Goal: Task Accomplishment & Management: Complete application form

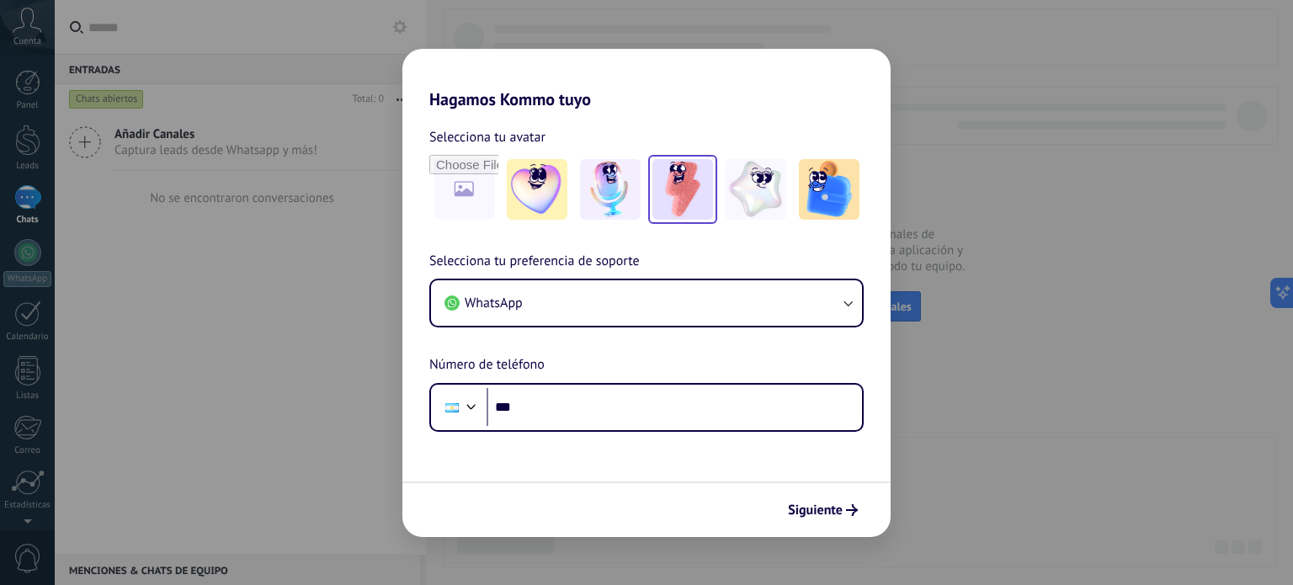
click at [690, 183] on img at bounding box center [682, 189] width 61 height 61
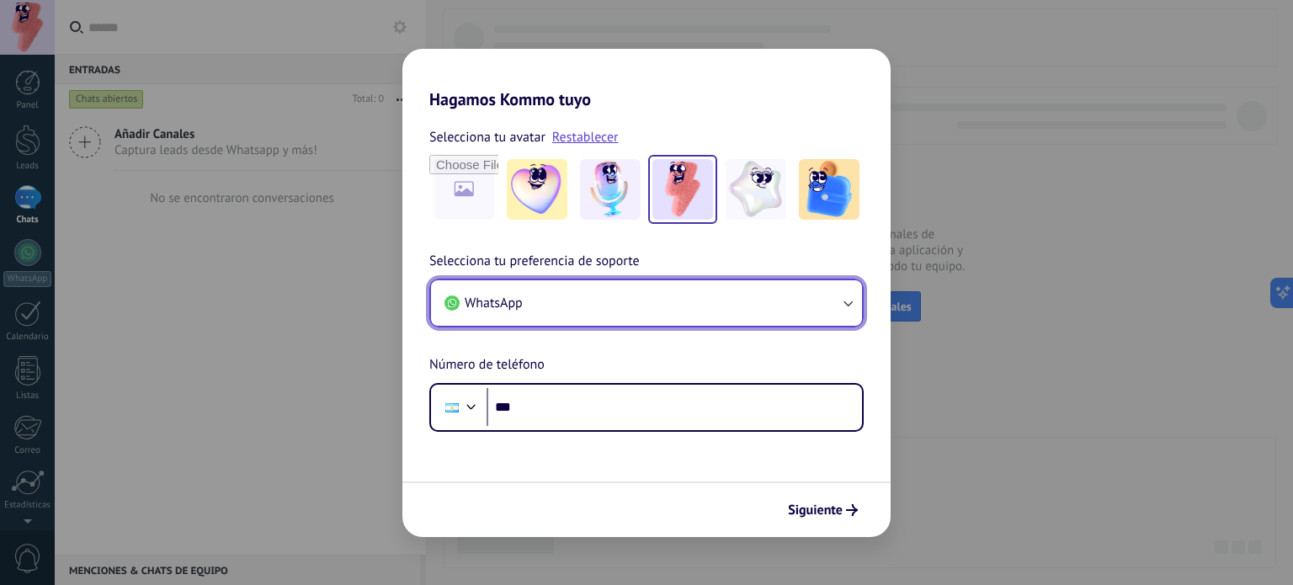
click at [644, 302] on button "WhatsApp" at bounding box center [646, 302] width 431 height 45
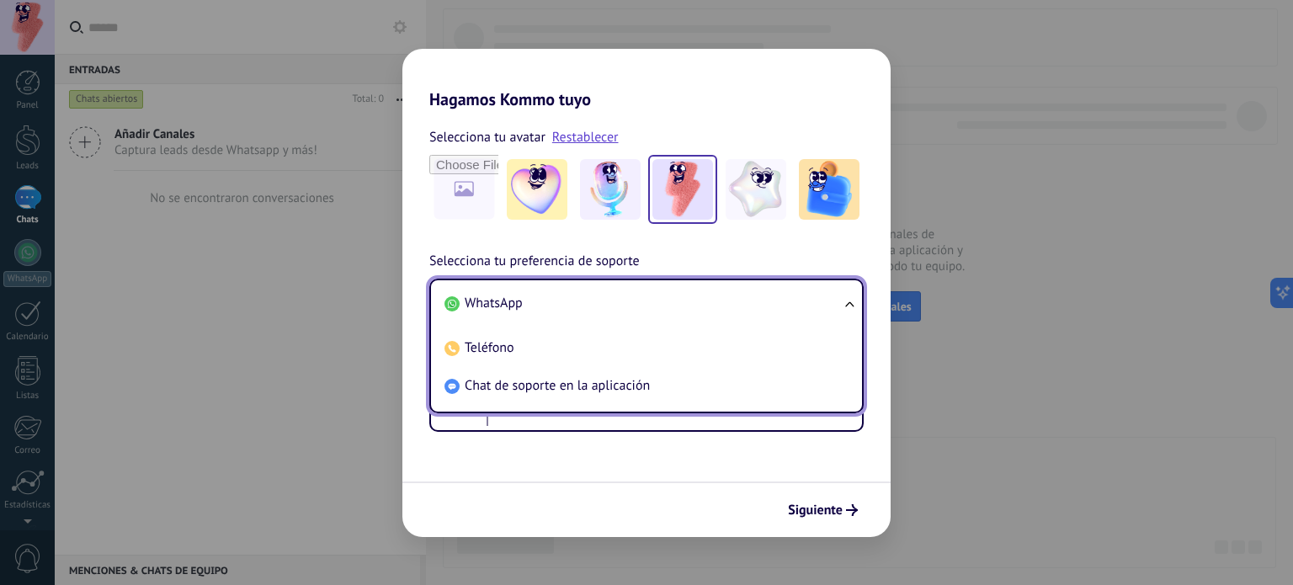
click at [606, 309] on li "WhatsApp" at bounding box center [643, 303] width 411 height 38
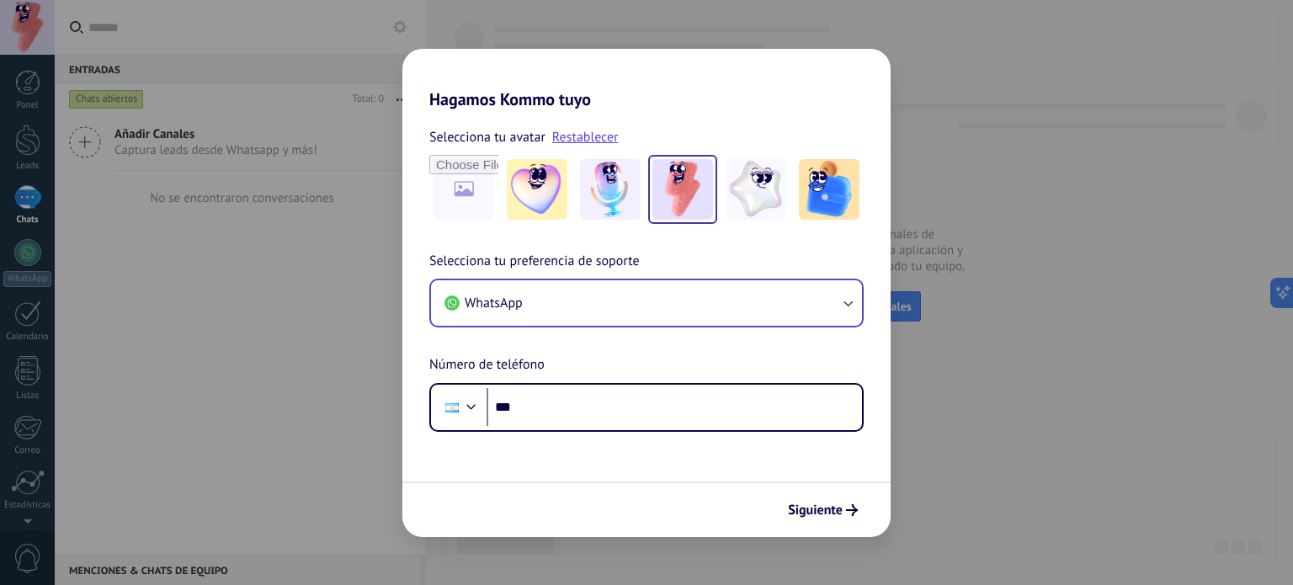
click at [797, 491] on div "Siguiente" at bounding box center [646, 509] width 488 height 56
click at [799, 505] on span "Siguiente" at bounding box center [815, 510] width 55 height 12
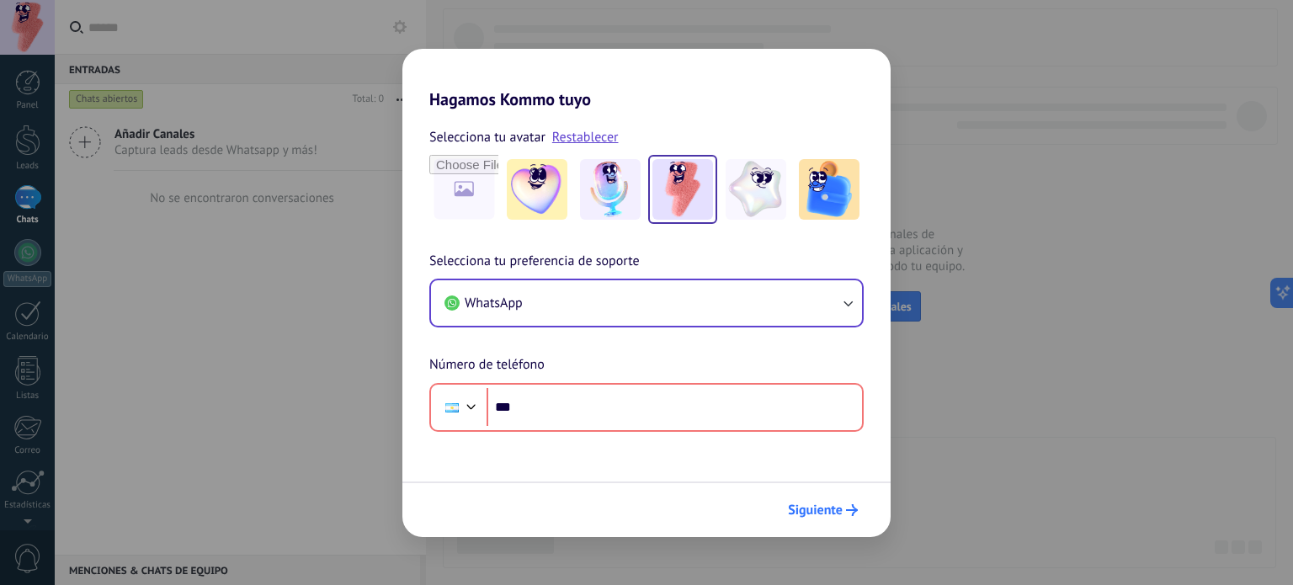
click at [799, 504] on span "Siguiente" at bounding box center [815, 510] width 55 height 12
click at [983, 147] on div "Hagamos Kommo tuyo Selecciona tu avatar Restablecer Selecciona tu preferencia d…" at bounding box center [646, 292] width 1293 height 585
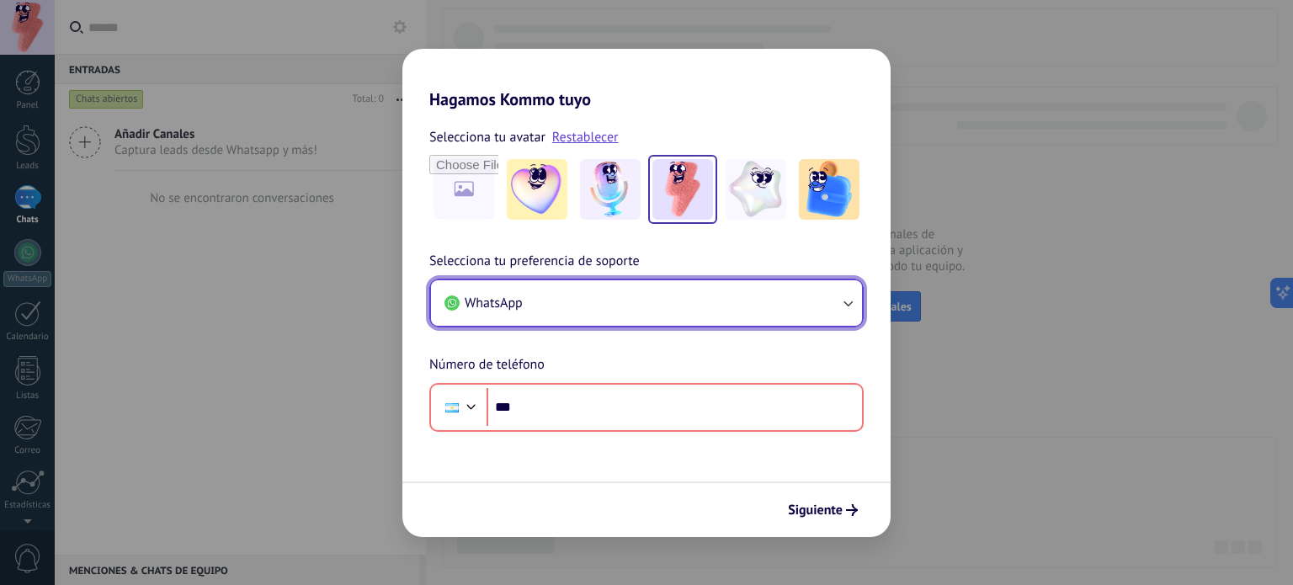
click at [581, 305] on button "WhatsApp" at bounding box center [646, 302] width 431 height 45
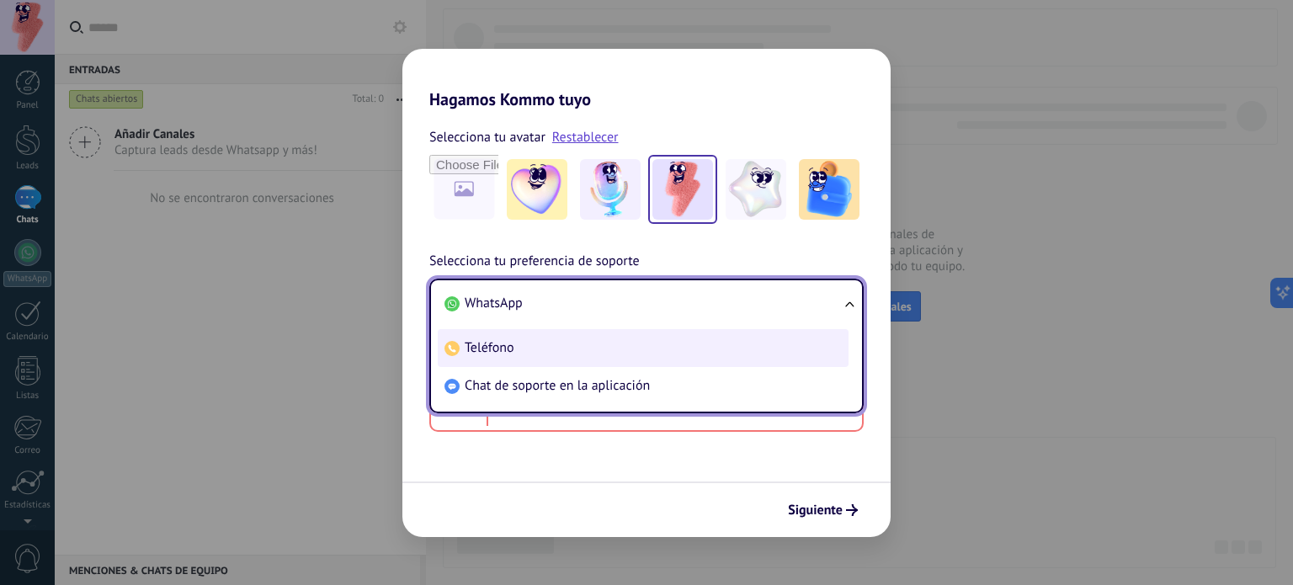
click at [576, 346] on li "Teléfono" at bounding box center [643, 348] width 411 height 38
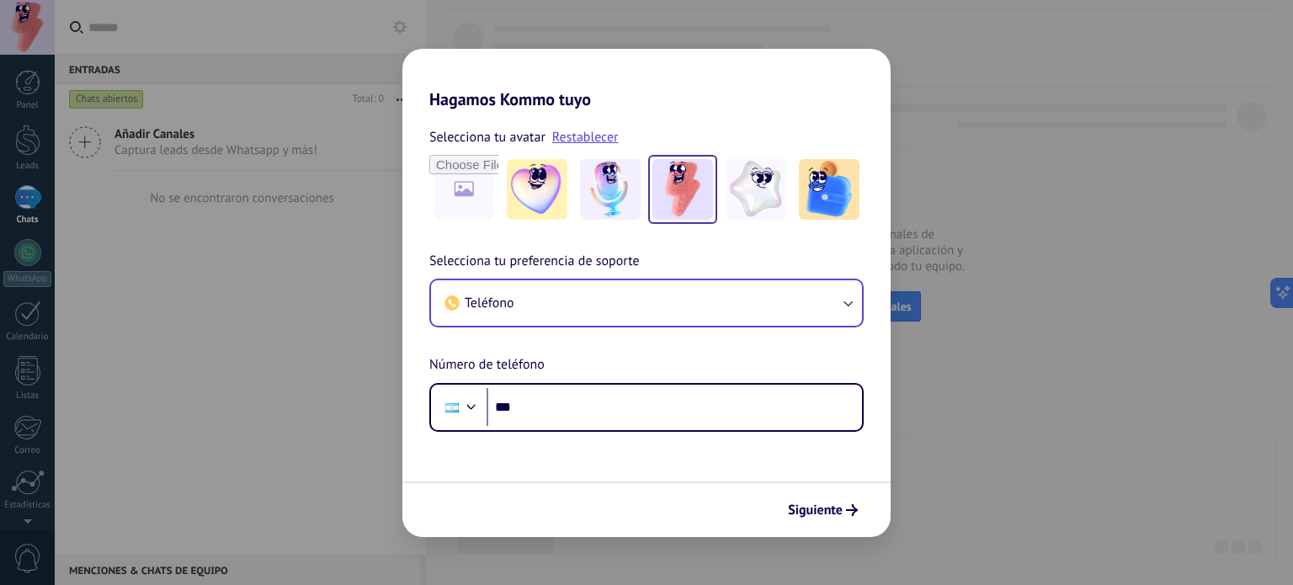
click at [569, 279] on div "Teléfono" at bounding box center [646, 303] width 434 height 49
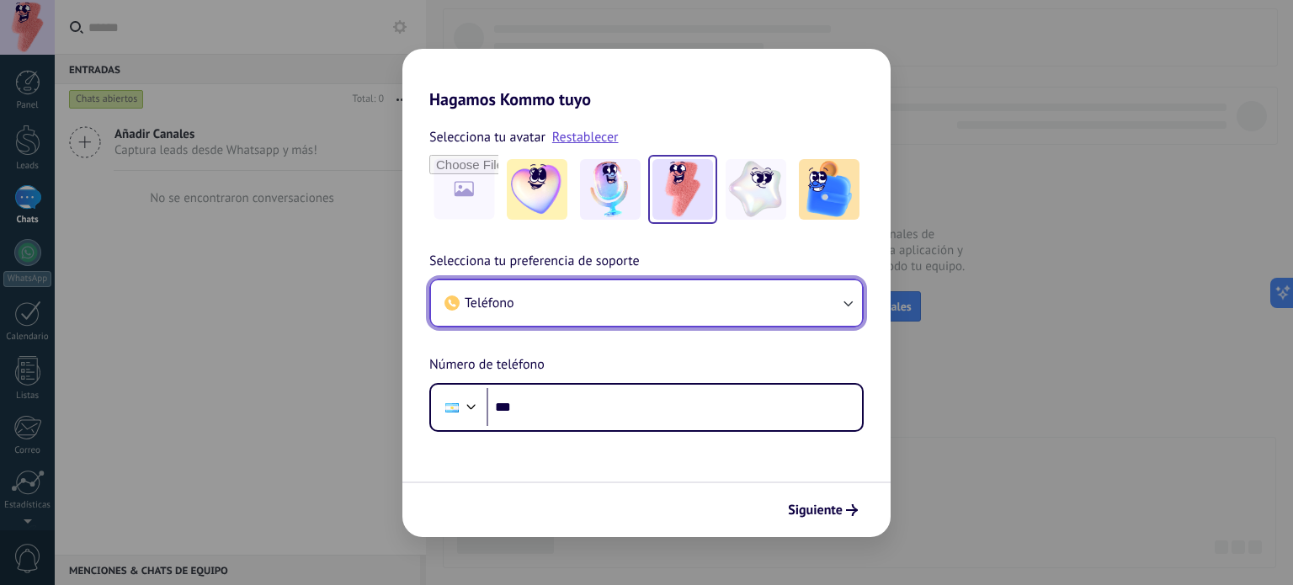
click at [560, 291] on button "Teléfono" at bounding box center [646, 302] width 431 height 45
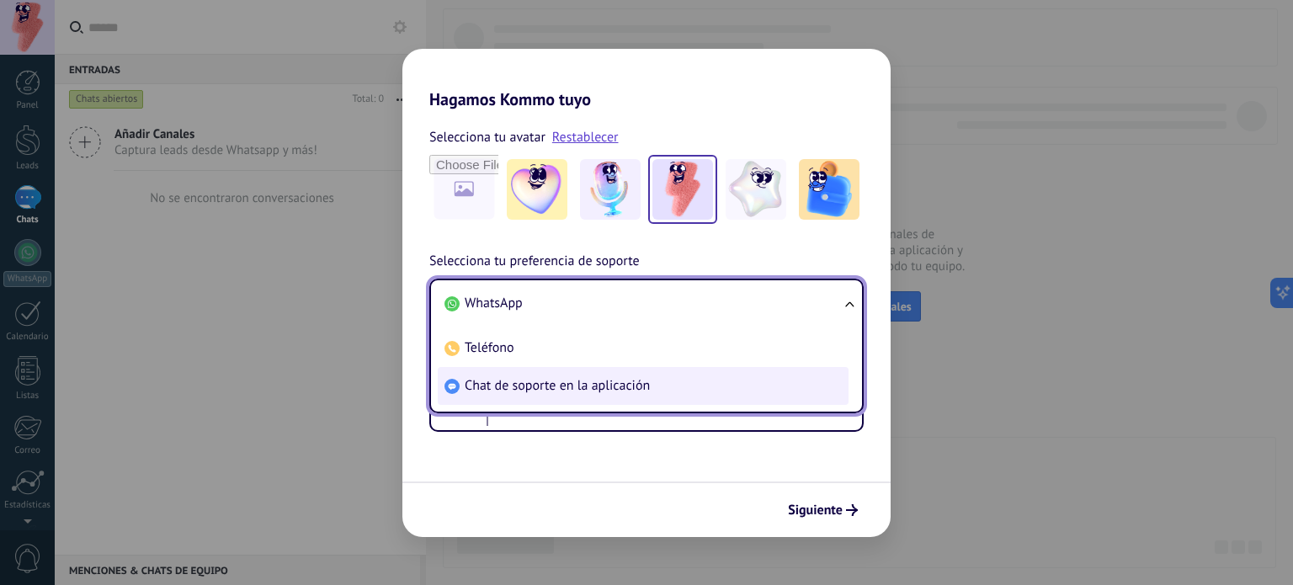
click at [552, 377] on span "Chat de soporte en la aplicación" at bounding box center [557, 385] width 185 height 17
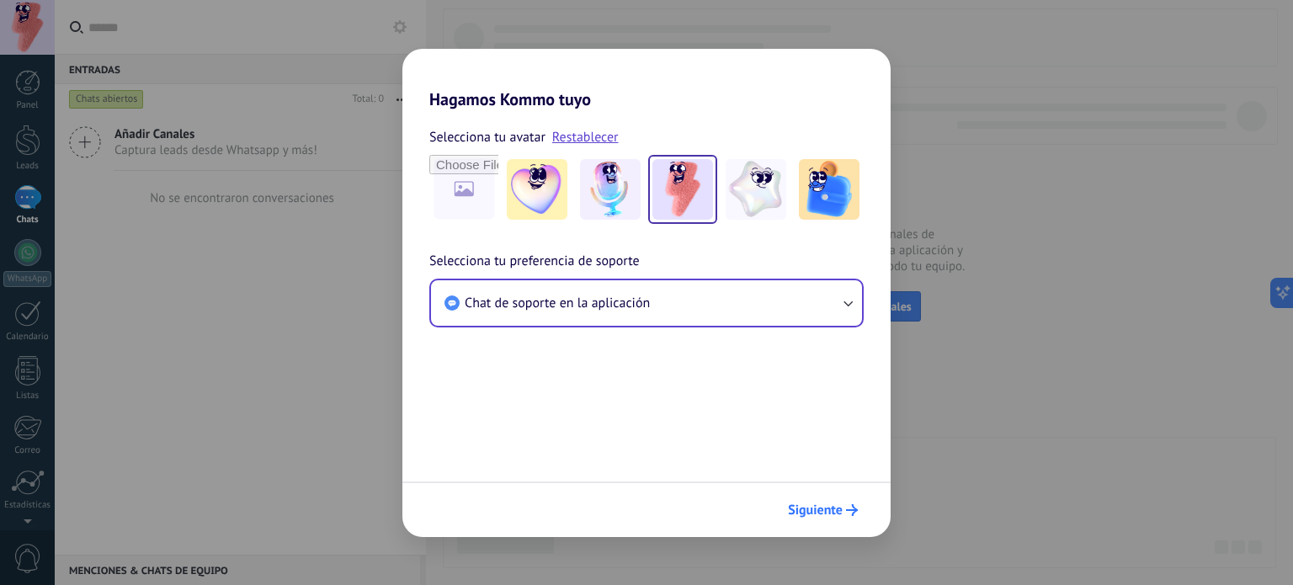
click at [828, 505] on span "Siguiente" at bounding box center [815, 510] width 55 height 12
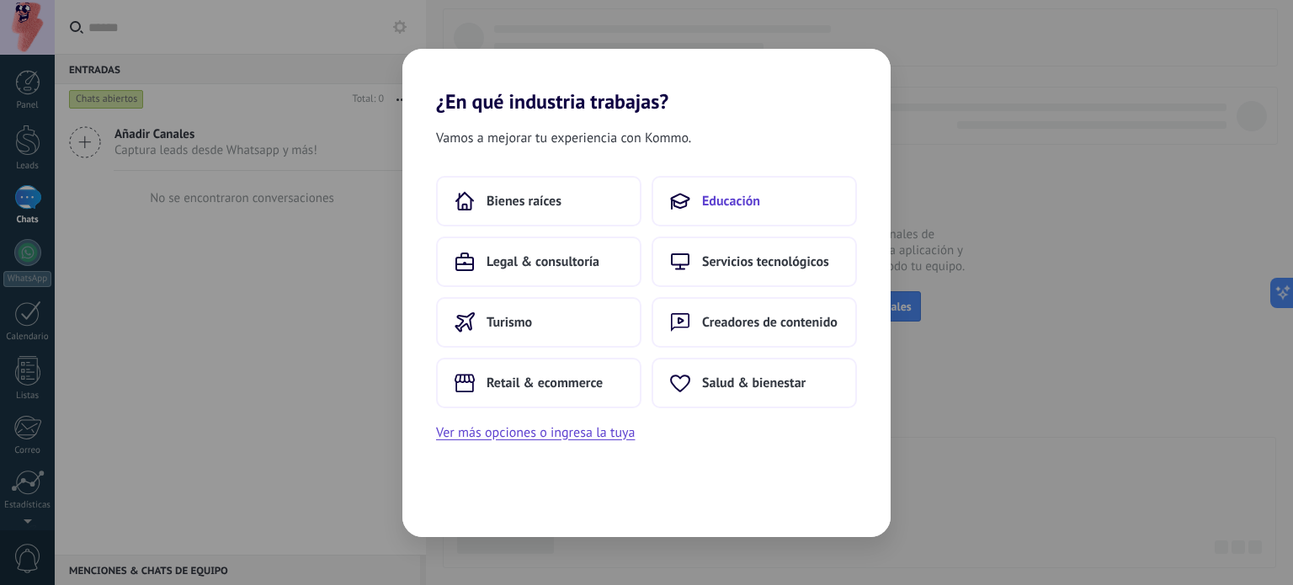
click at [710, 200] on span "Educación" at bounding box center [731, 201] width 58 height 17
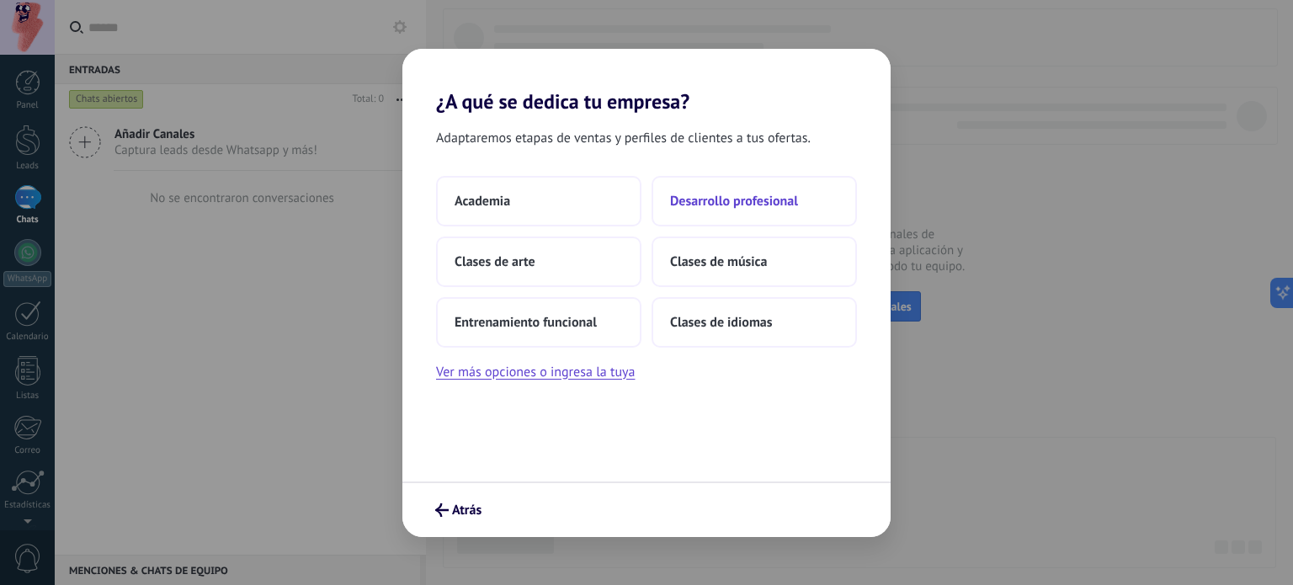
click at [694, 208] on span "Desarrollo profesional" at bounding box center [734, 201] width 128 height 17
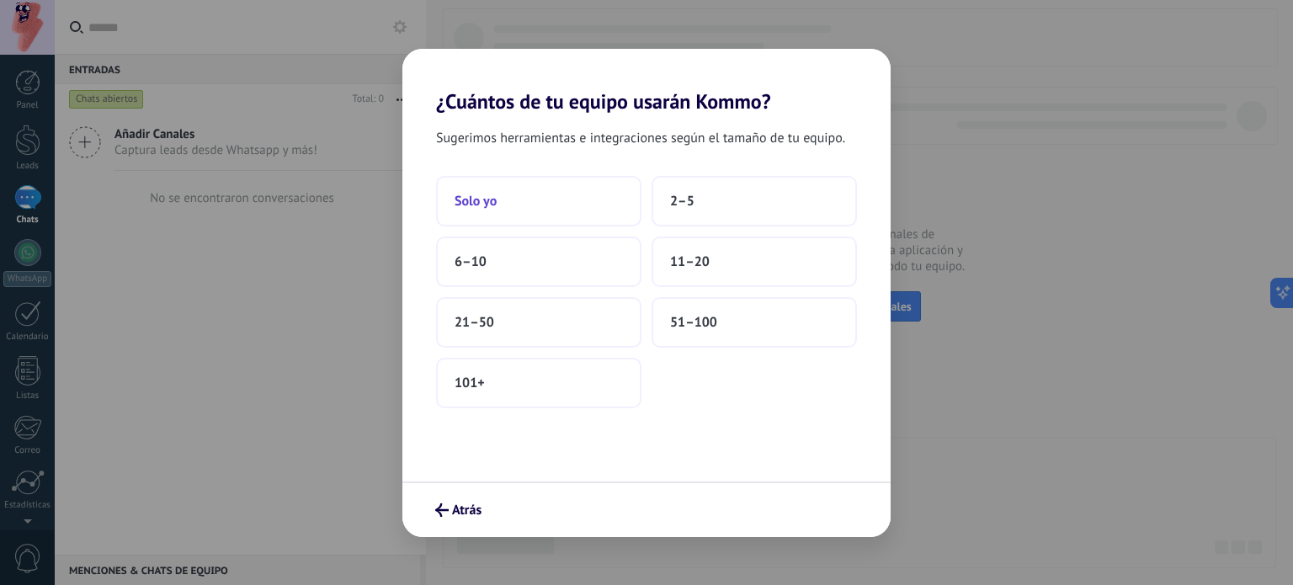
click at [570, 207] on button "Solo yo" at bounding box center [538, 201] width 205 height 50
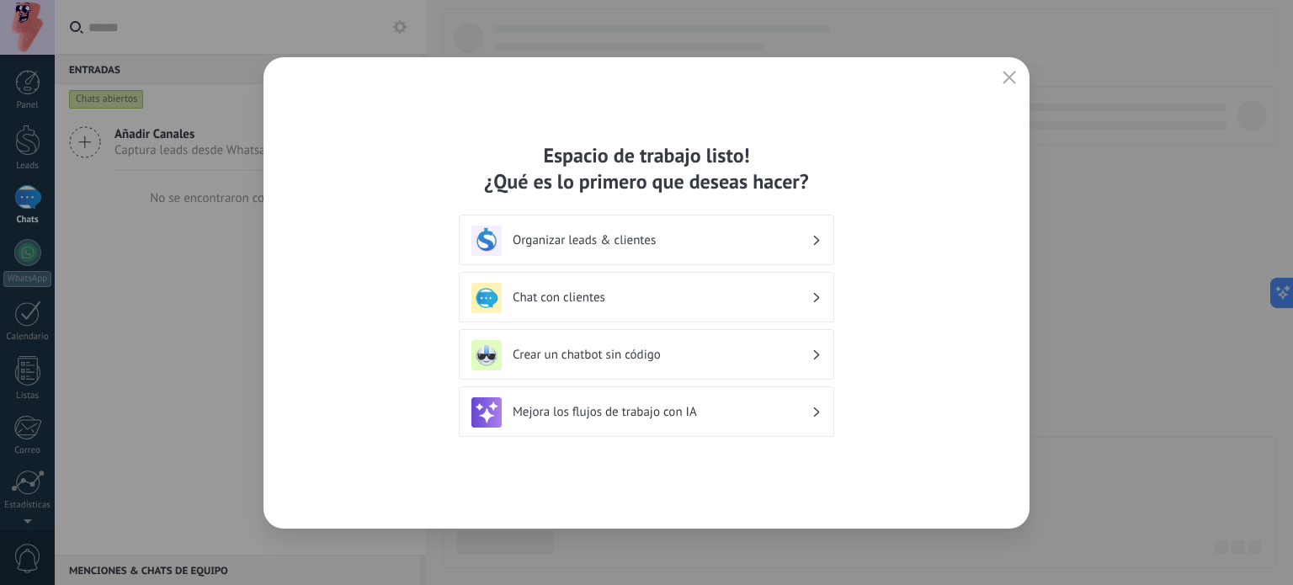
click at [683, 238] on h3 "Organizar leads & clientes" at bounding box center [661, 240] width 299 height 16
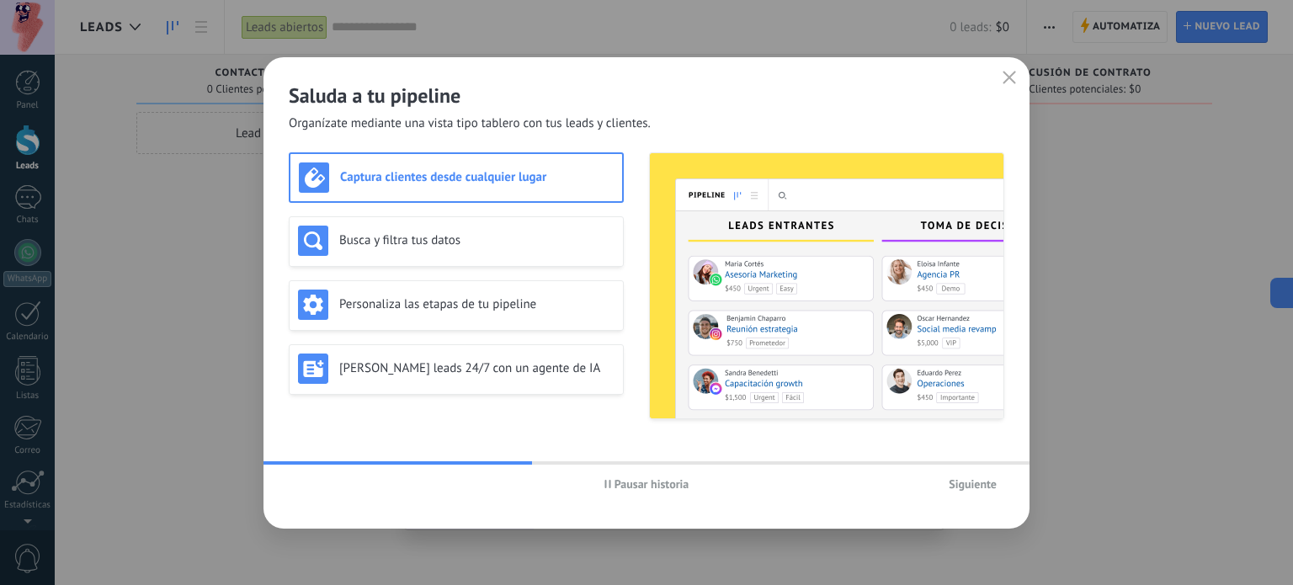
click at [617, 483] on span "Pausar historia" at bounding box center [651, 484] width 75 height 12
click at [684, 475] on button "Iniciar historia" at bounding box center [646, 483] width 98 height 25
click at [629, 463] on div at bounding box center [452, 462] width 379 height 3
click at [640, 478] on span "Pausar historia" at bounding box center [651, 484] width 75 height 12
click at [542, 239] on h3 "Busca y filtra tus datos" at bounding box center [476, 240] width 275 height 16
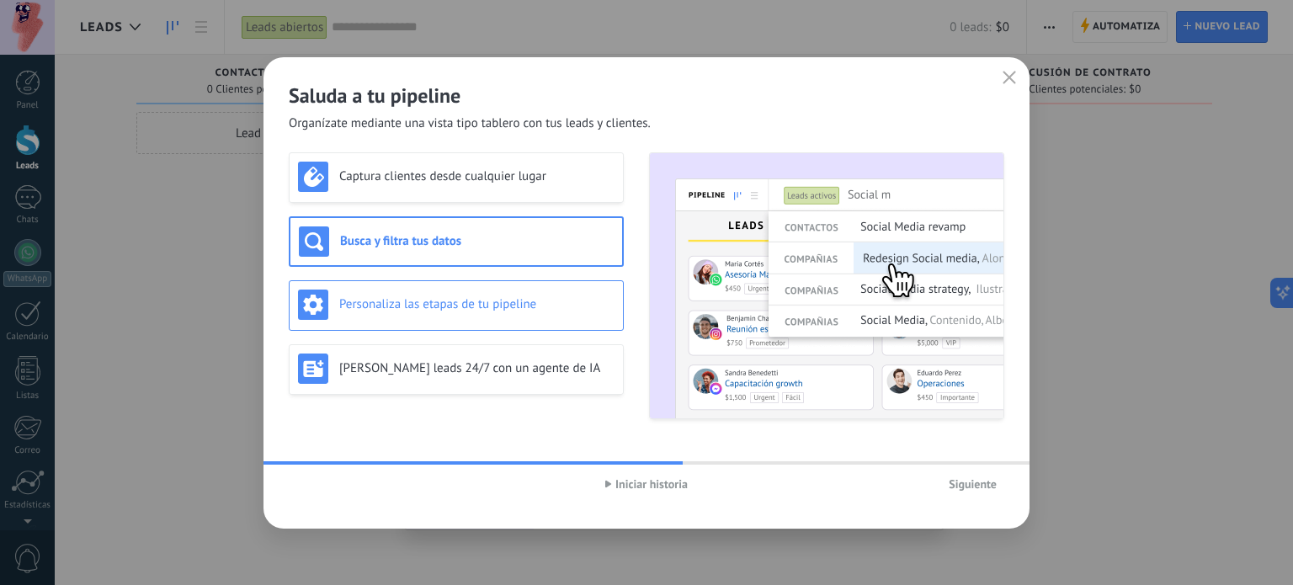
click at [409, 305] on h3 "Personaliza las etapas de tu pipeline" at bounding box center [476, 304] width 275 height 16
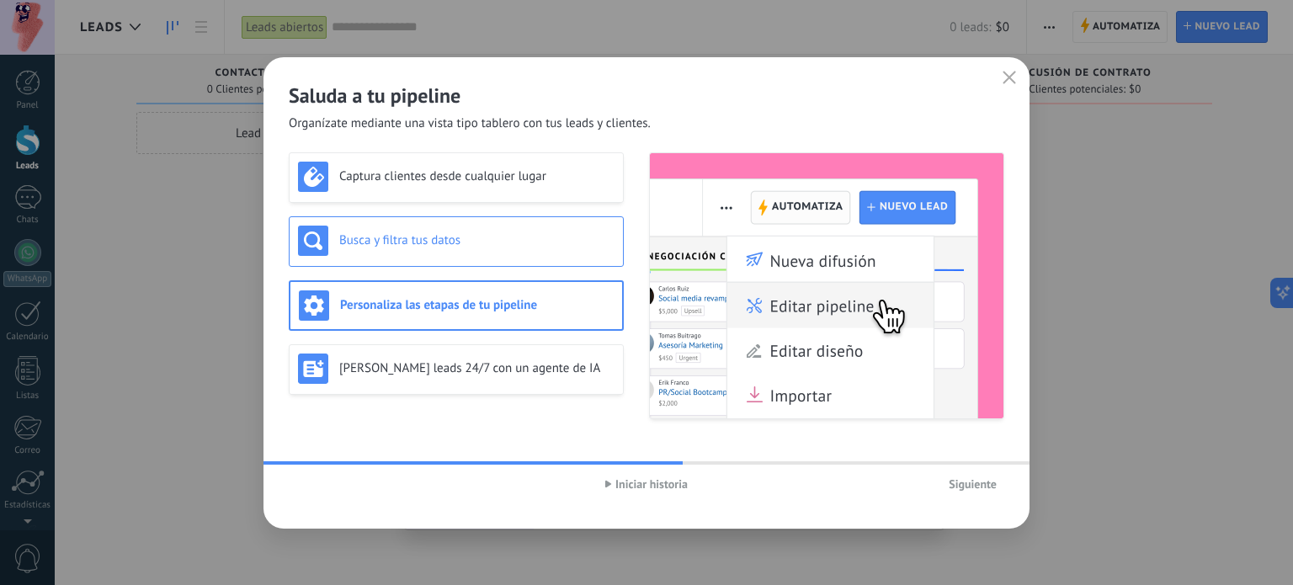
click at [454, 247] on h3 "Busca y filtra tus datos" at bounding box center [476, 240] width 275 height 16
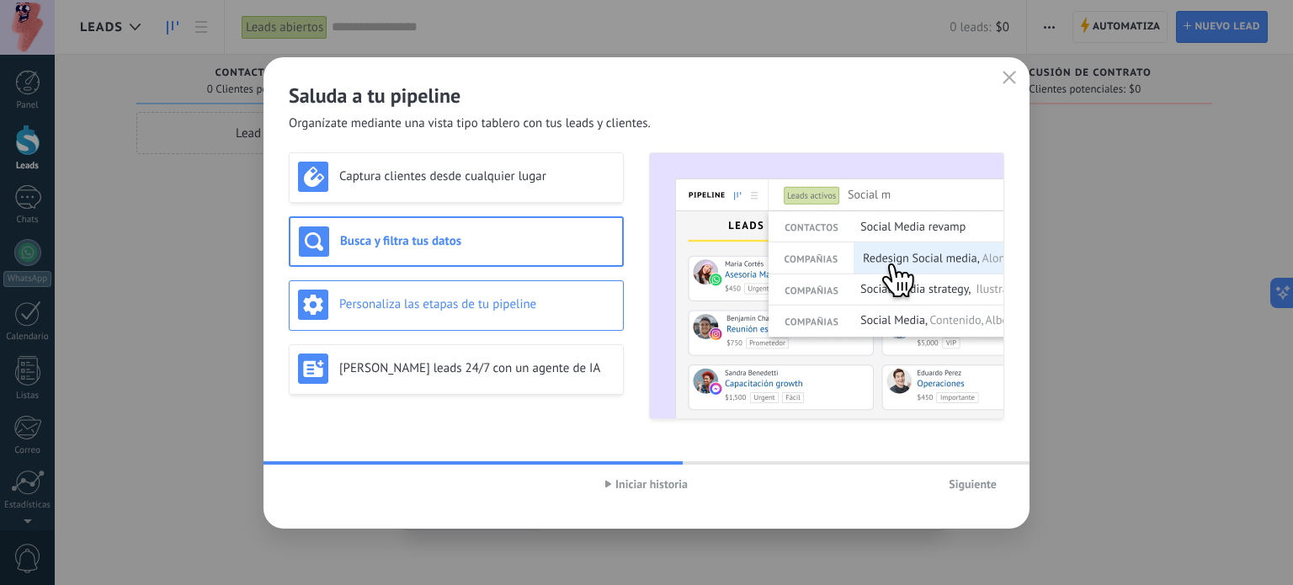
click at [487, 287] on div "Personaliza las etapas de tu pipeline" at bounding box center [456, 305] width 335 height 50
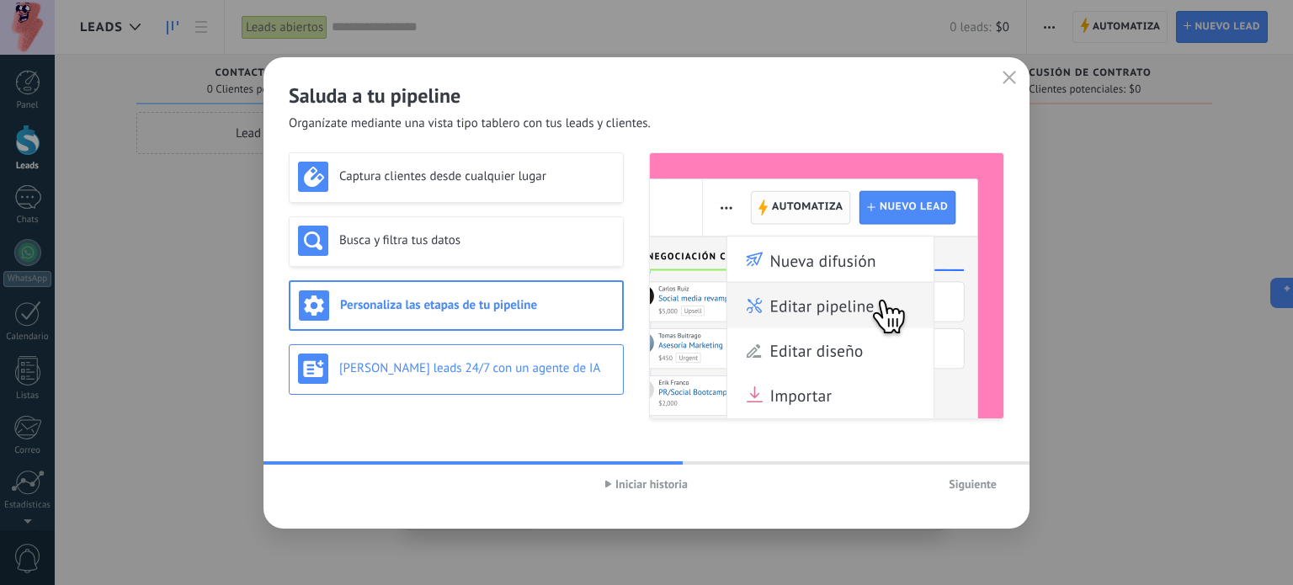
click at [429, 373] on h3 "[PERSON_NAME] leads 24/7 con un agente de IA" at bounding box center [476, 368] width 275 height 16
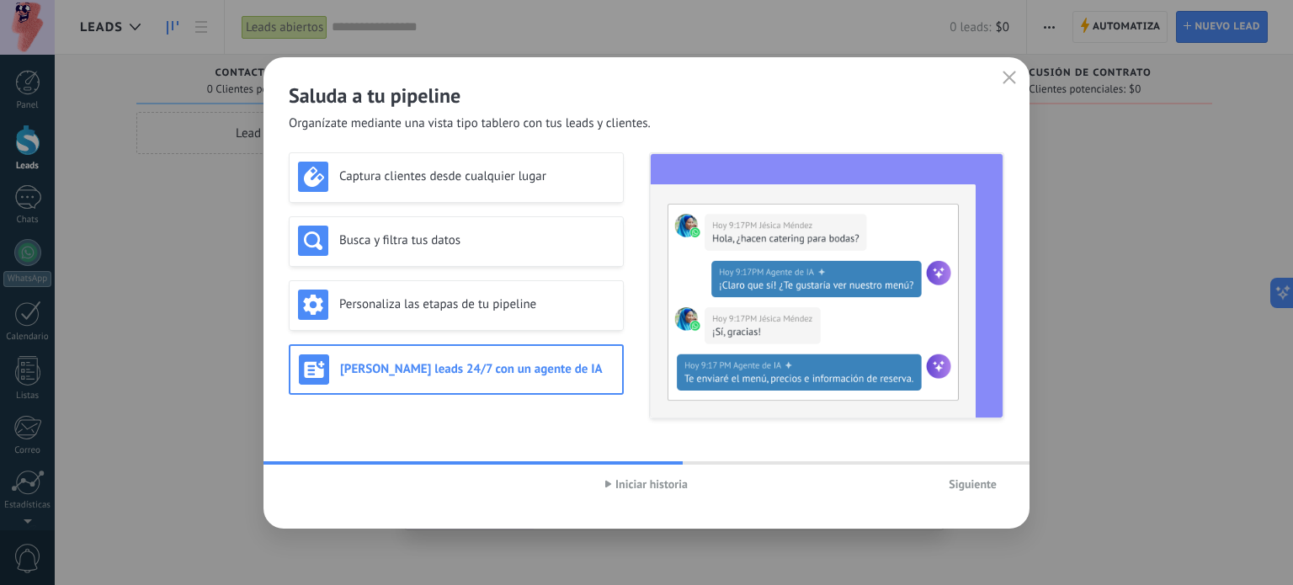
click at [980, 486] on span "Siguiente" at bounding box center [972, 484] width 48 height 12
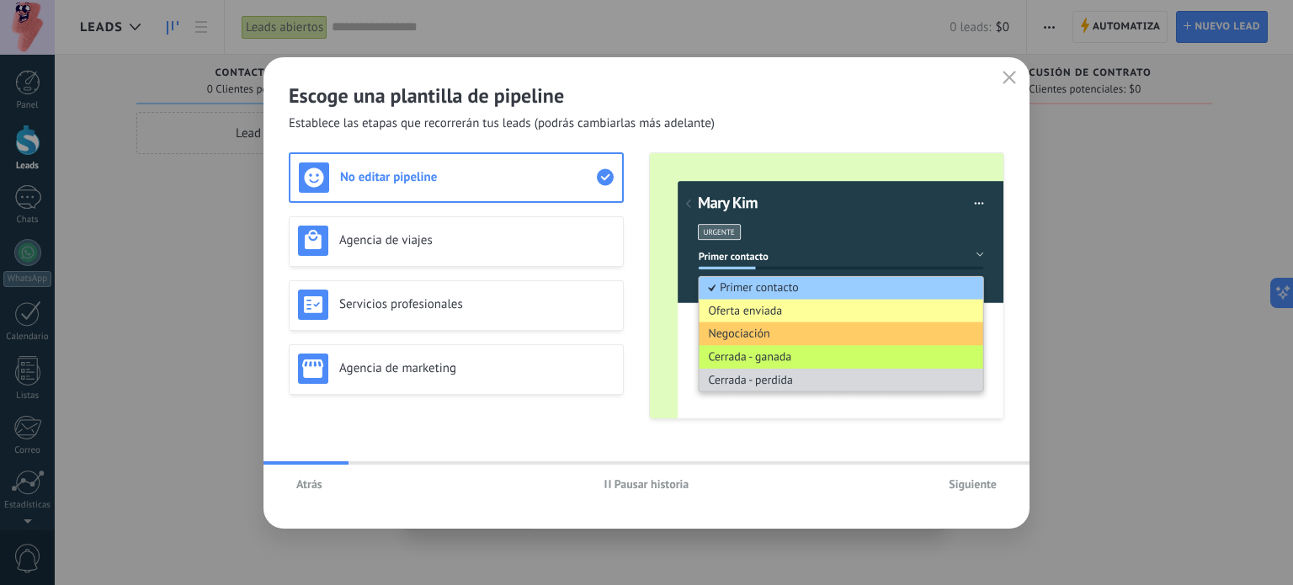
click at [633, 478] on span "Pausar historia" at bounding box center [651, 484] width 75 height 12
click at [459, 226] on div "Agencia de viajes" at bounding box center [456, 241] width 316 height 30
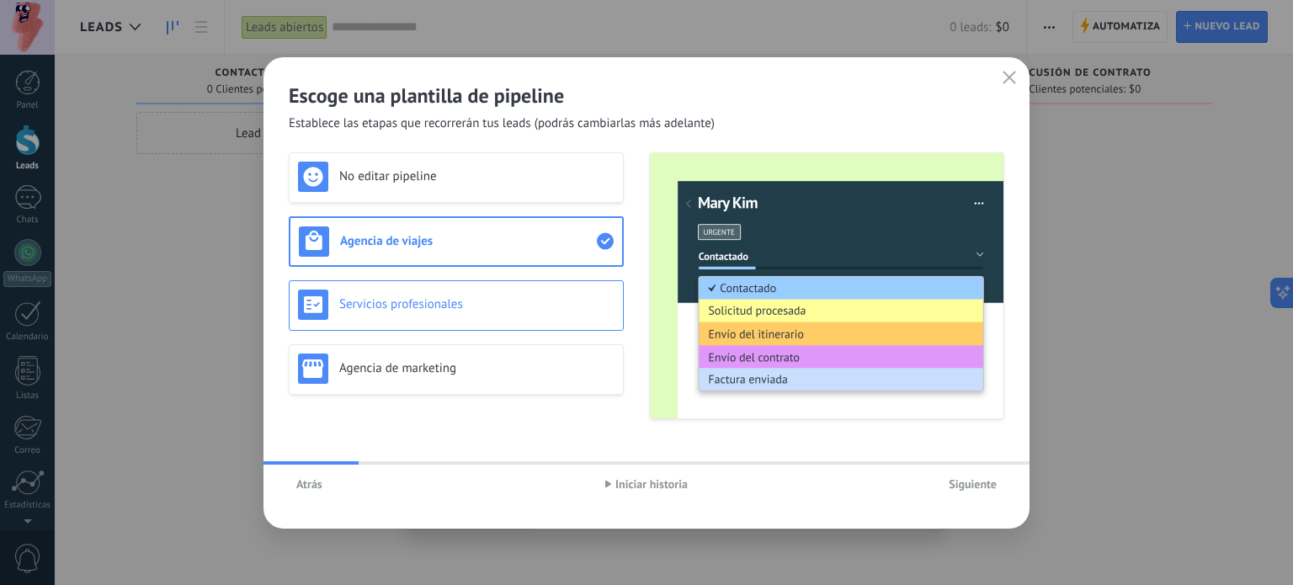
click at [481, 308] on h3 "Servicios profesionales" at bounding box center [476, 304] width 275 height 16
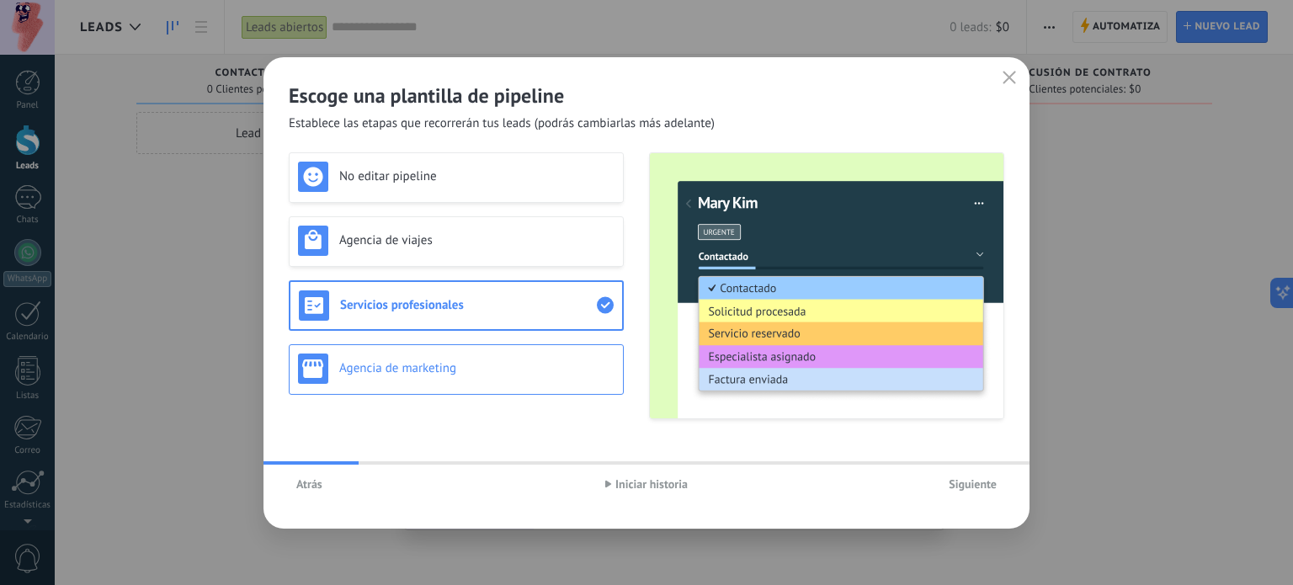
click at [490, 377] on div "Agencia de marketing" at bounding box center [456, 368] width 316 height 30
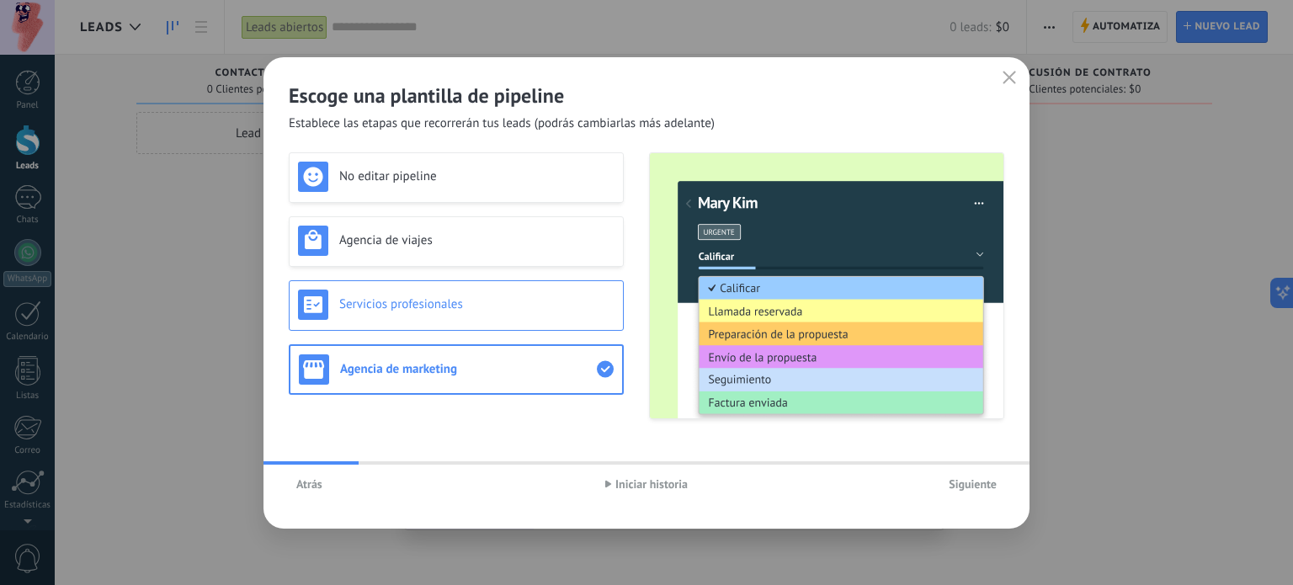
click at [491, 316] on div "Servicios profesionales" at bounding box center [456, 304] width 316 height 30
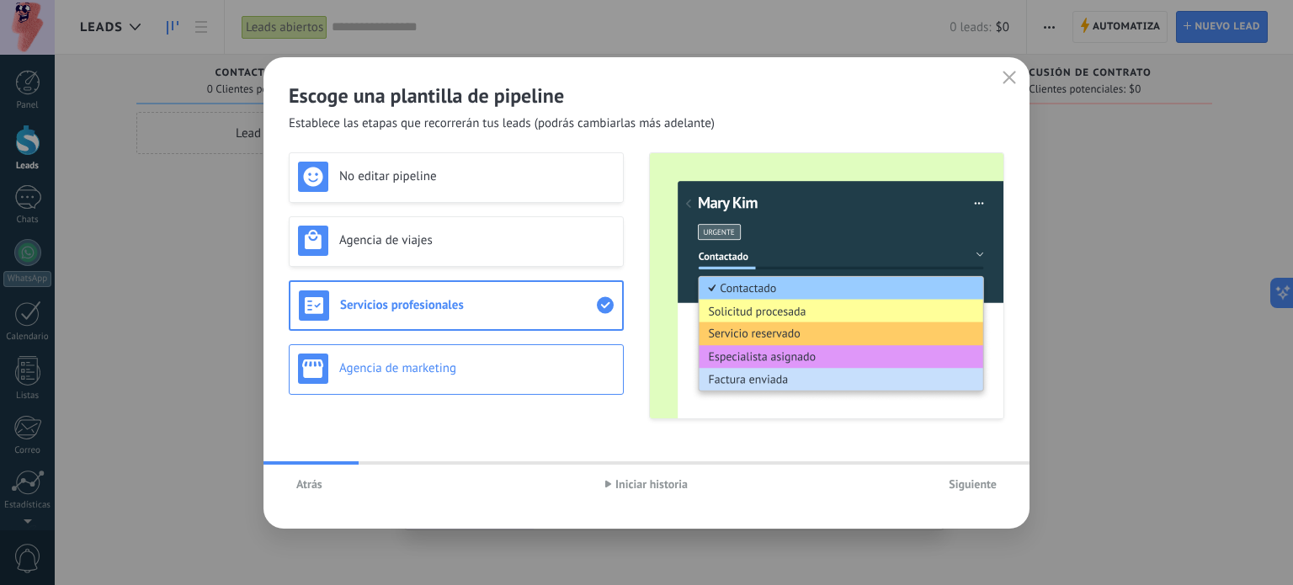
click at [495, 359] on div "Agencia de marketing" at bounding box center [456, 368] width 316 height 30
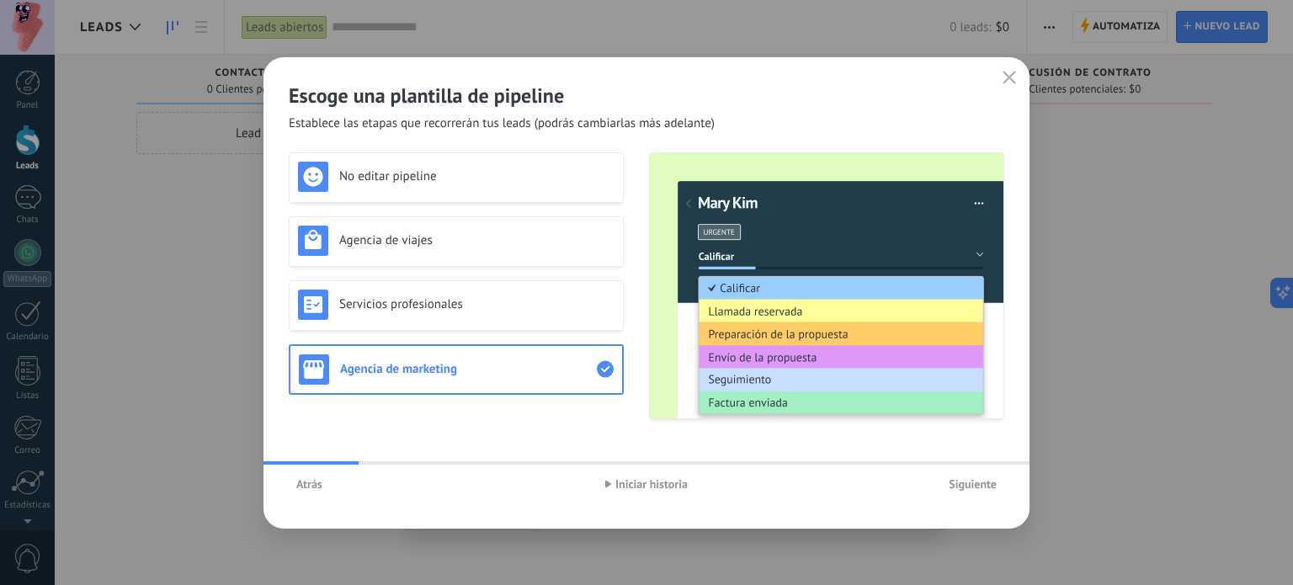
click at [956, 479] on span "Siguiente" at bounding box center [972, 484] width 48 height 12
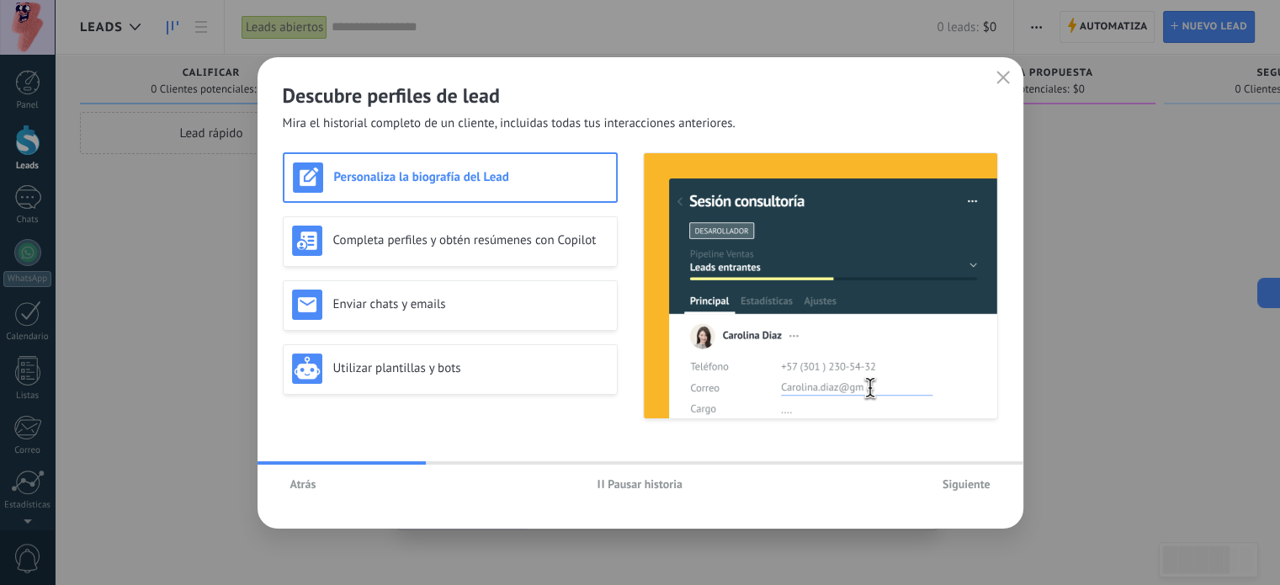
click at [641, 481] on span "Pausar historia" at bounding box center [645, 484] width 75 height 12
click at [408, 239] on h3 "Completa perfiles y obtén resúmenes con Copilot" at bounding box center [470, 240] width 275 height 16
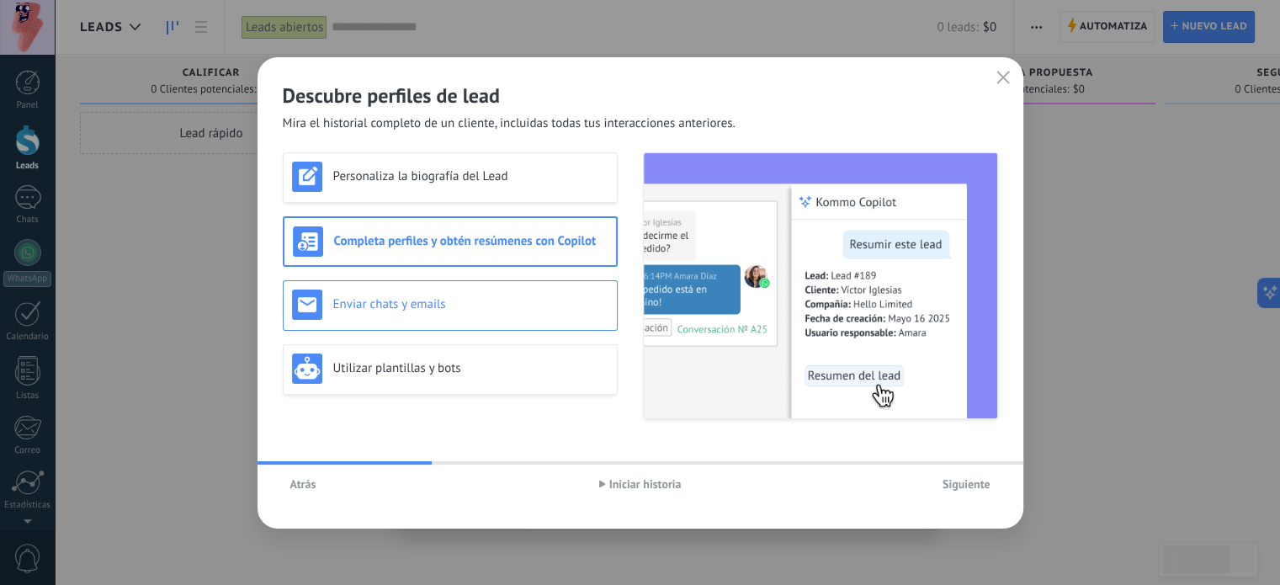
click at [479, 296] on h3 "Enviar chats y emails" at bounding box center [470, 304] width 275 height 16
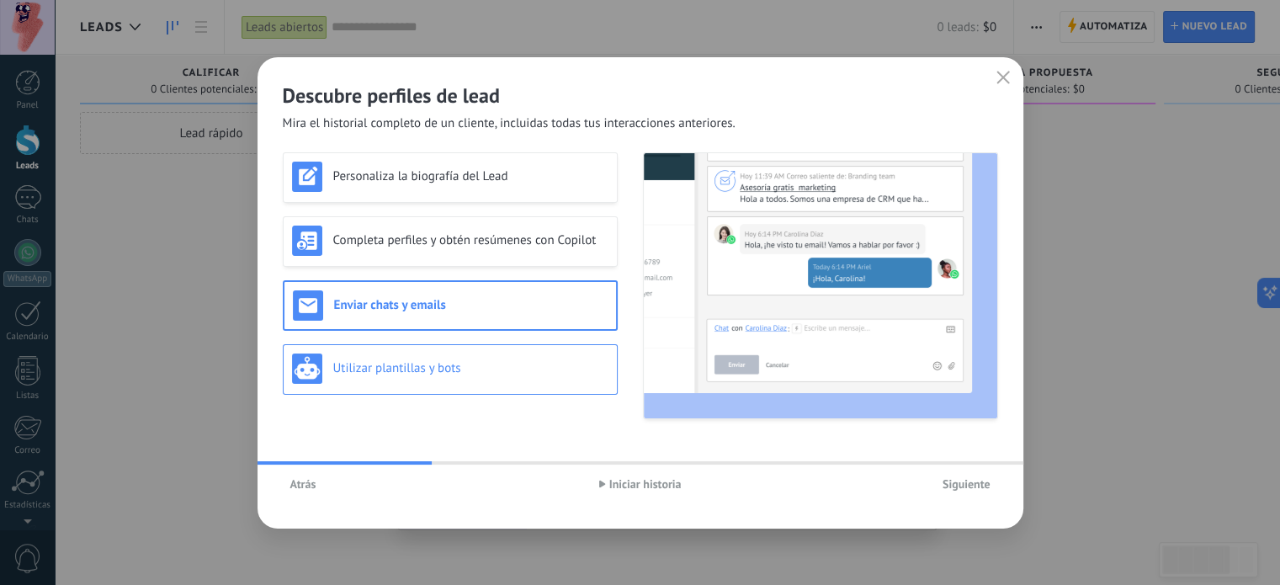
click at [459, 356] on div "Utilizar plantillas y bots" at bounding box center [450, 368] width 316 height 30
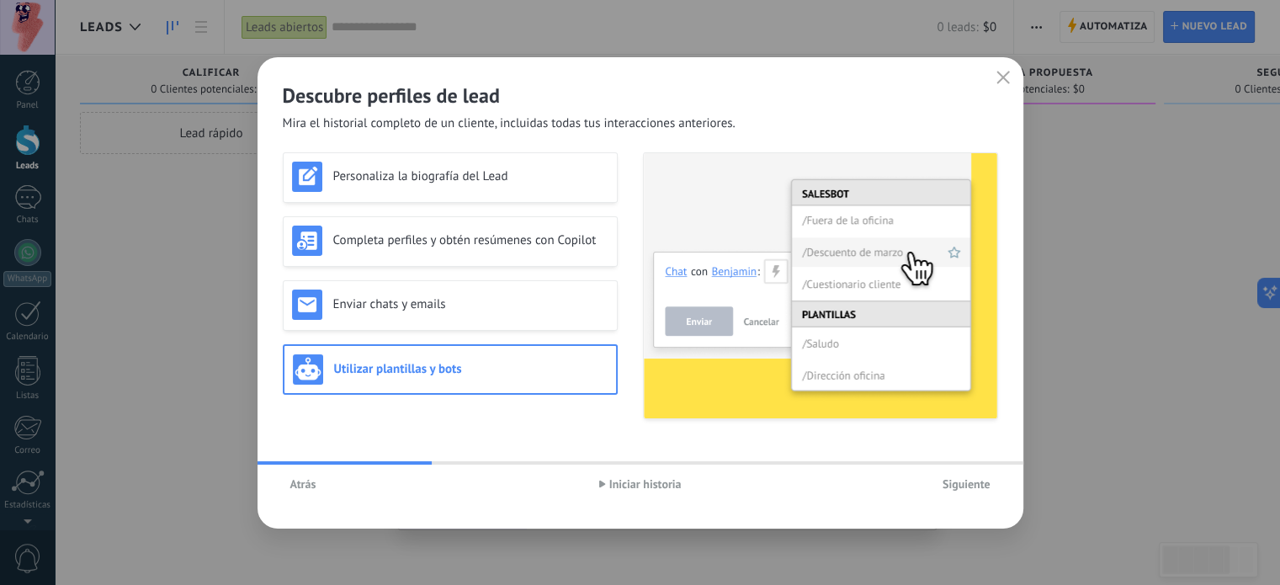
click at [954, 478] on span "Siguiente" at bounding box center [967, 484] width 48 height 12
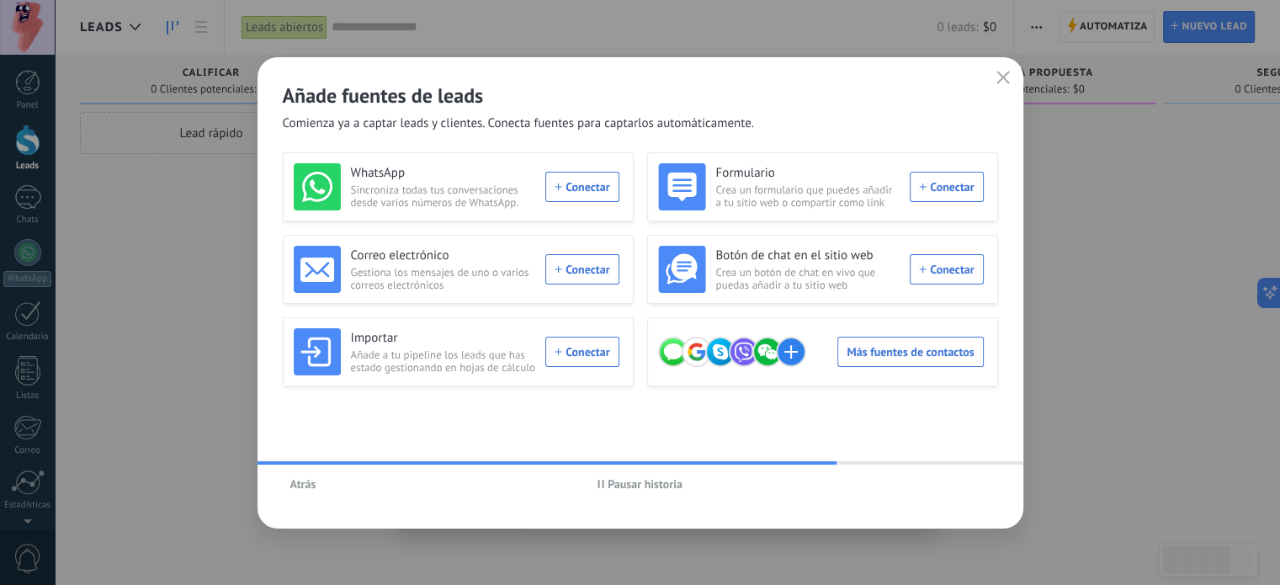
click at [643, 480] on span "Pausar historia" at bounding box center [645, 484] width 75 height 12
click at [723, 362] on use at bounding box center [720, 351] width 29 height 29
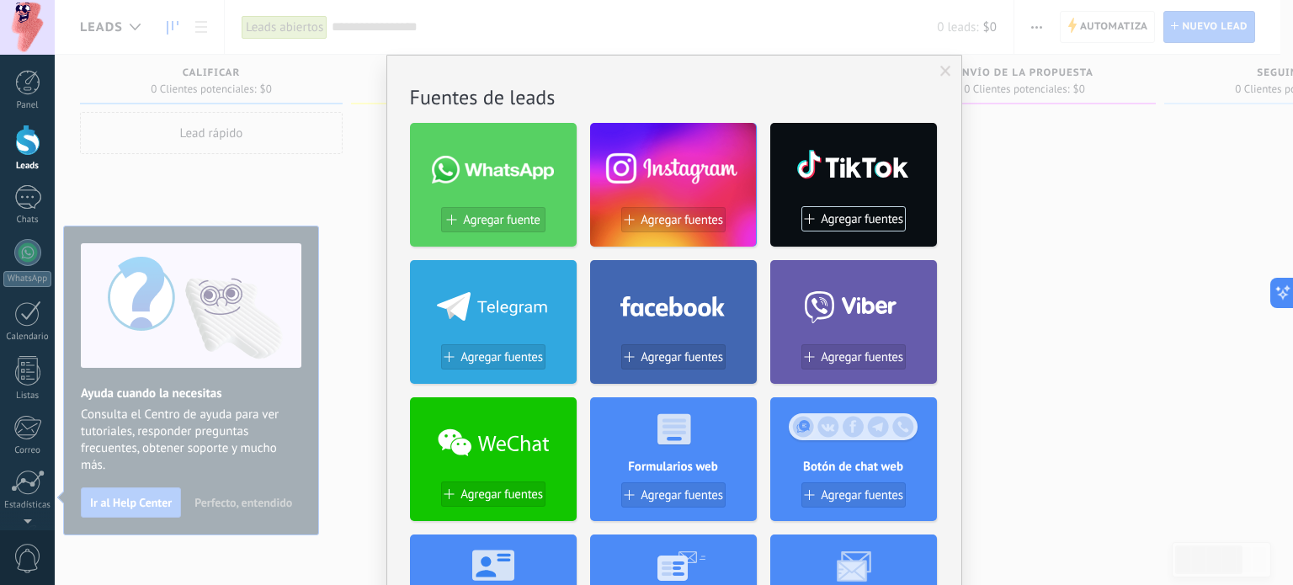
click at [244, 501] on div "No hay resultados Fuentes de leads Agregar fuente Agregar fuentes Agregar fuent…" at bounding box center [674, 292] width 1238 height 585
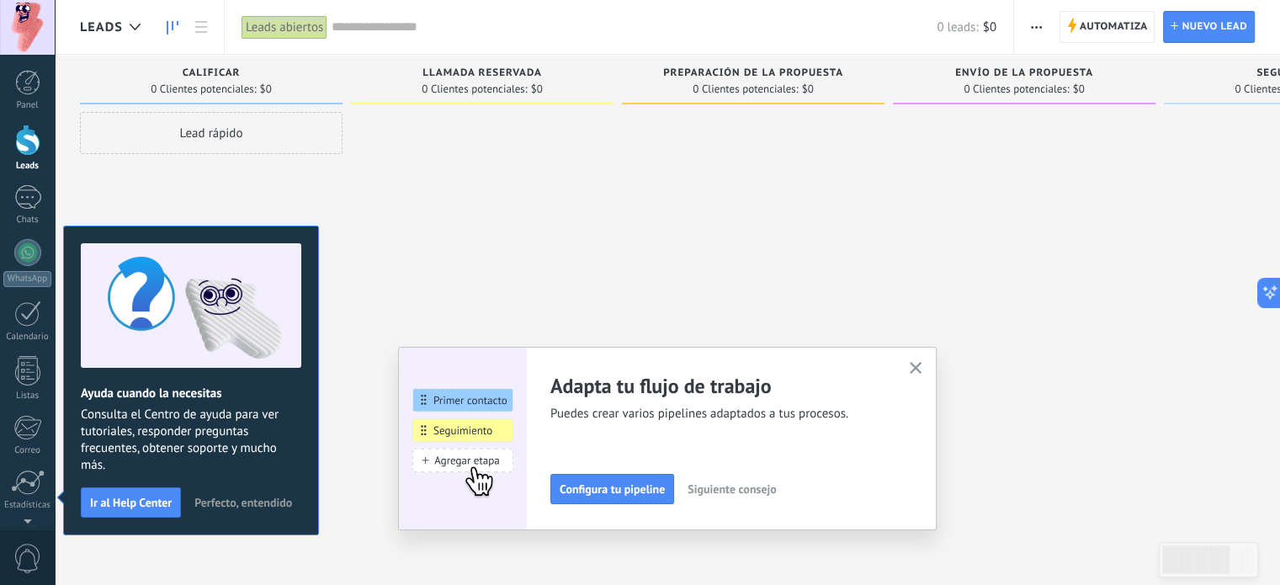
click at [720, 491] on span "Siguiente consejo" at bounding box center [732, 489] width 88 height 12
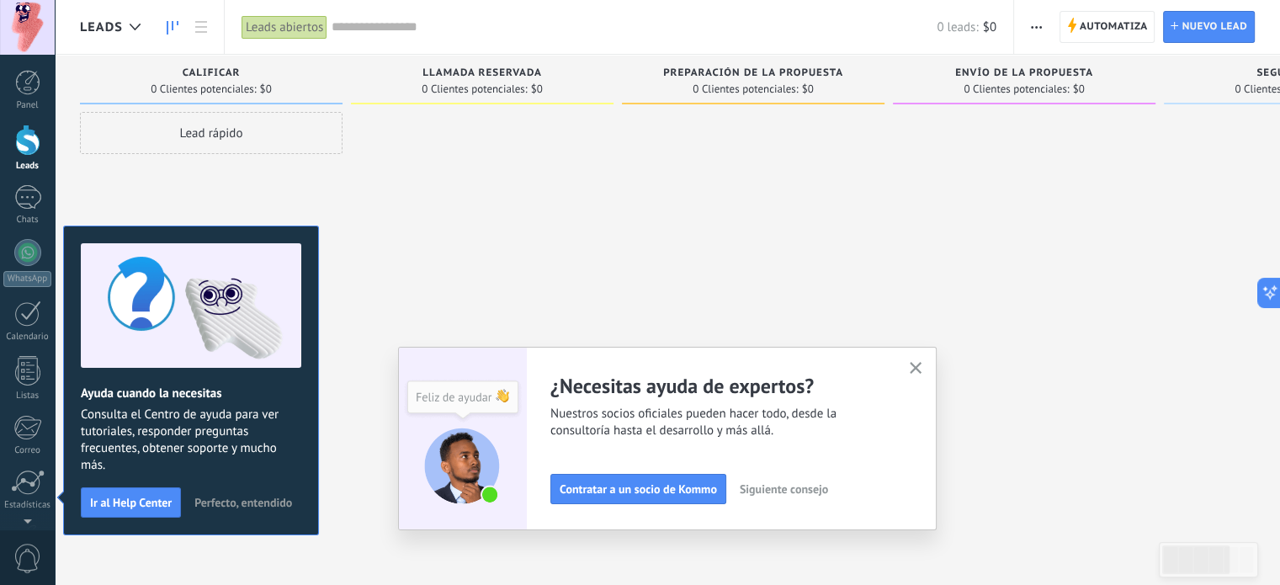
click at [766, 491] on span "Siguiente consejo" at bounding box center [784, 489] width 88 height 12
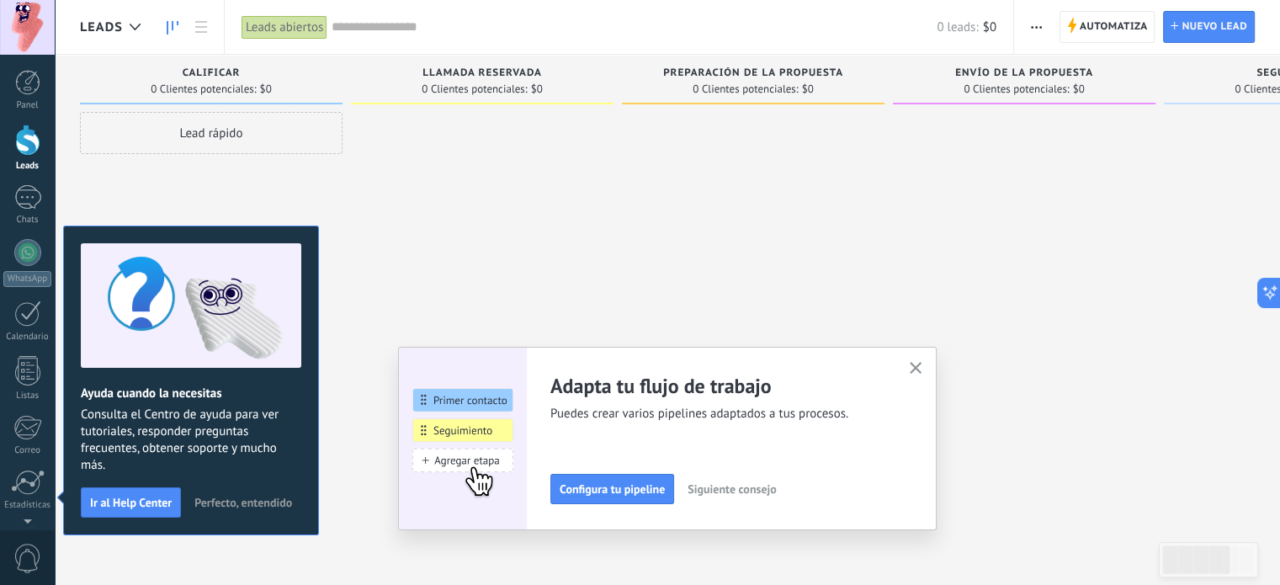
click at [766, 491] on span "Siguiente consejo" at bounding box center [732, 489] width 88 height 12
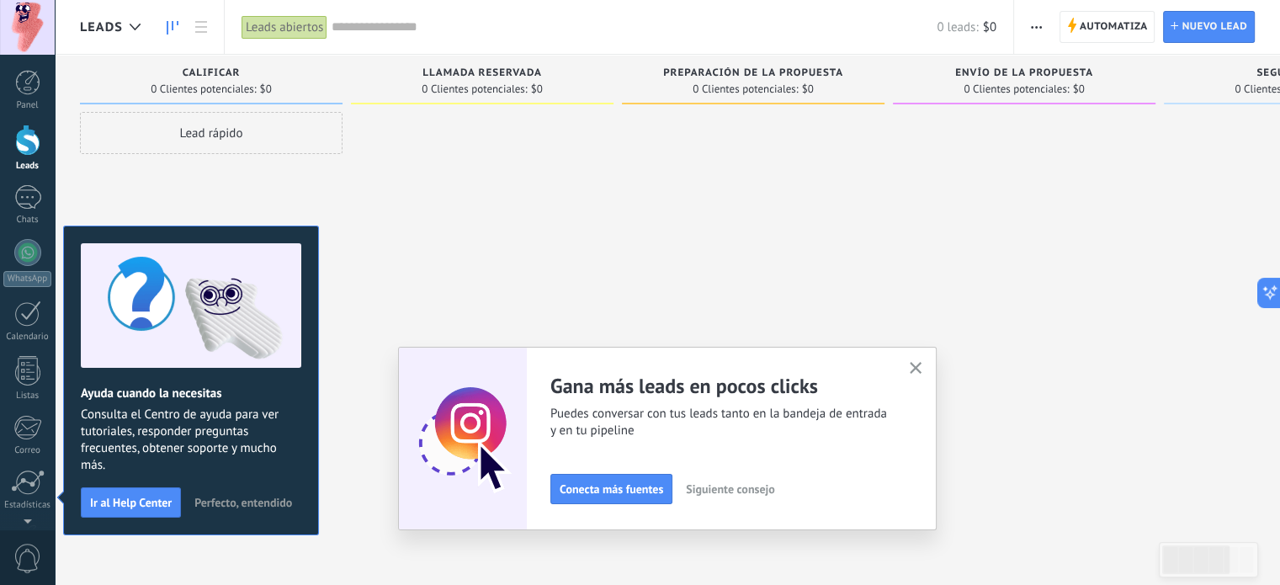
click at [766, 491] on span "Siguiente consejo" at bounding box center [730, 489] width 88 height 12
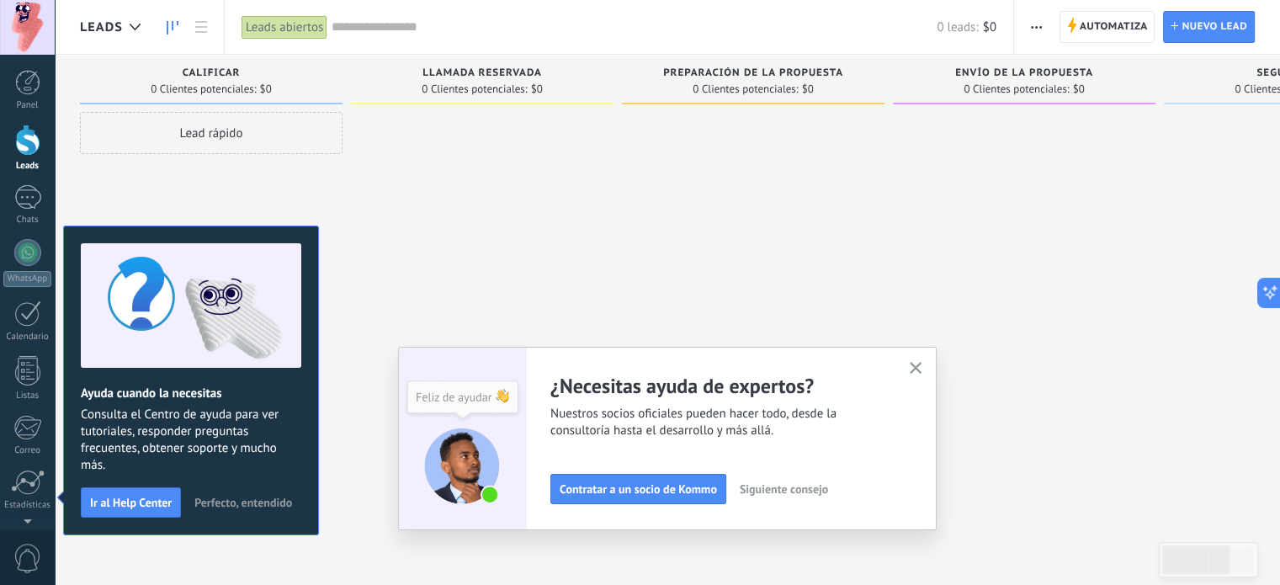
click at [923, 382] on div "Adapta tu flujo de trabajo Puedes crear varios pipelines adaptados a tus proces…" at bounding box center [667, 438] width 539 height 183
click at [920, 376] on button "button" at bounding box center [915, 369] width 21 height 23
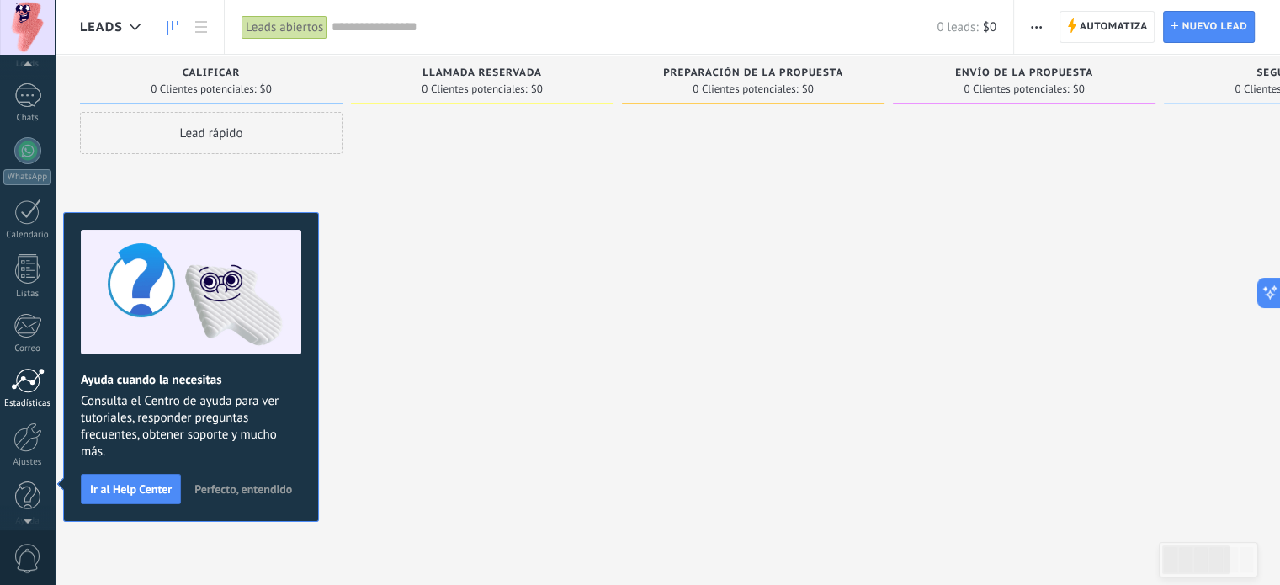
scroll to position [114, 0]
click at [225, 487] on span "Perfecto, entendido" at bounding box center [243, 489] width 98 height 12
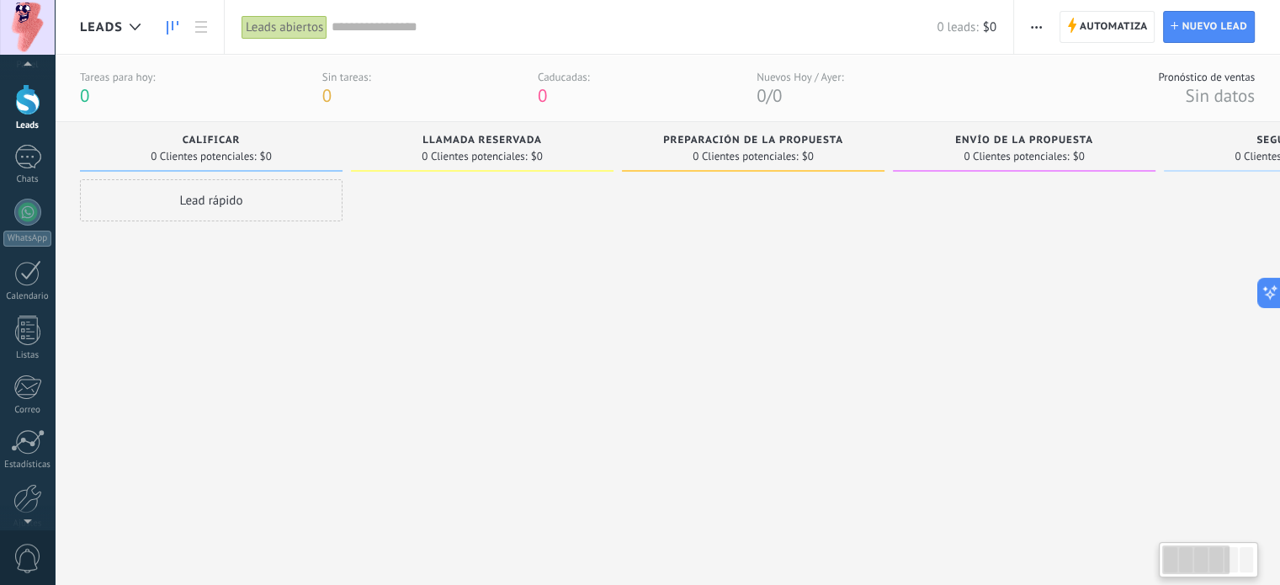
scroll to position [0, 0]
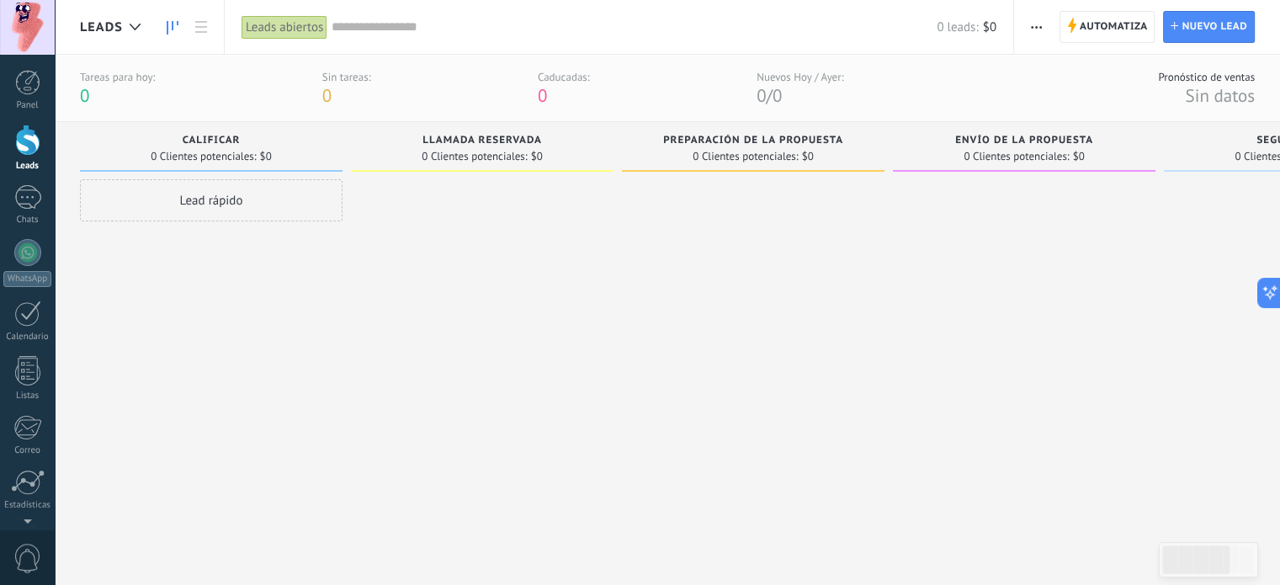
click at [226, 204] on div "Lead rápido" at bounding box center [211, 200] width 263 height 42
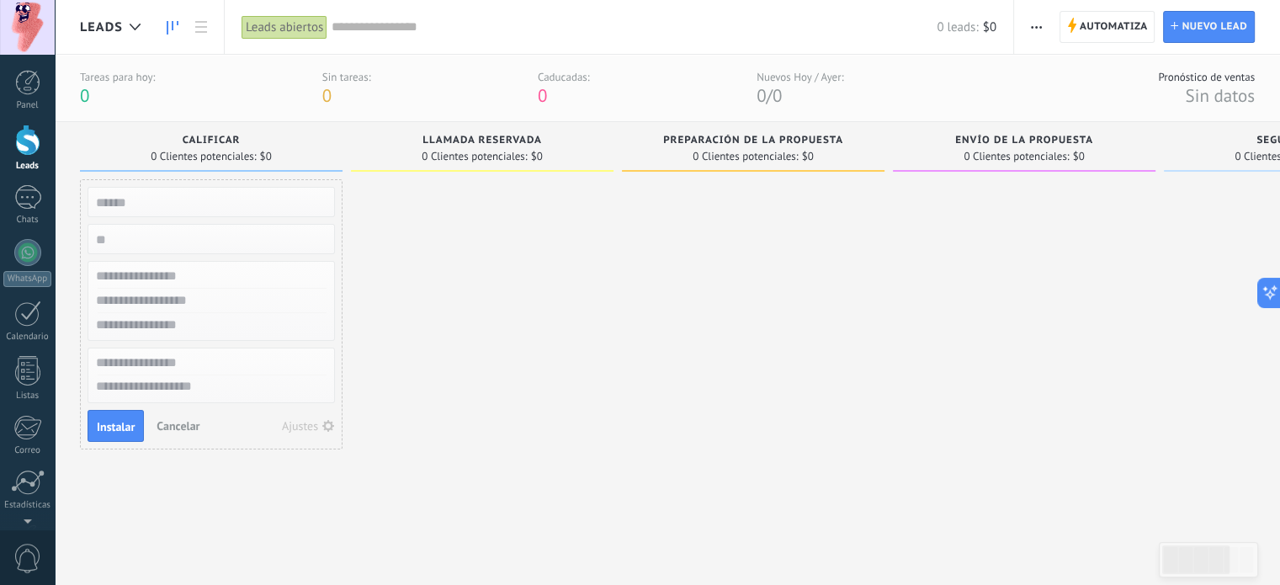
click at [409, 353] on div at bounding box center [482, 361] width 263 height 365
click at [190, 418] on span "Cancelar" at bounding box center [178, 425] width 43 height 15
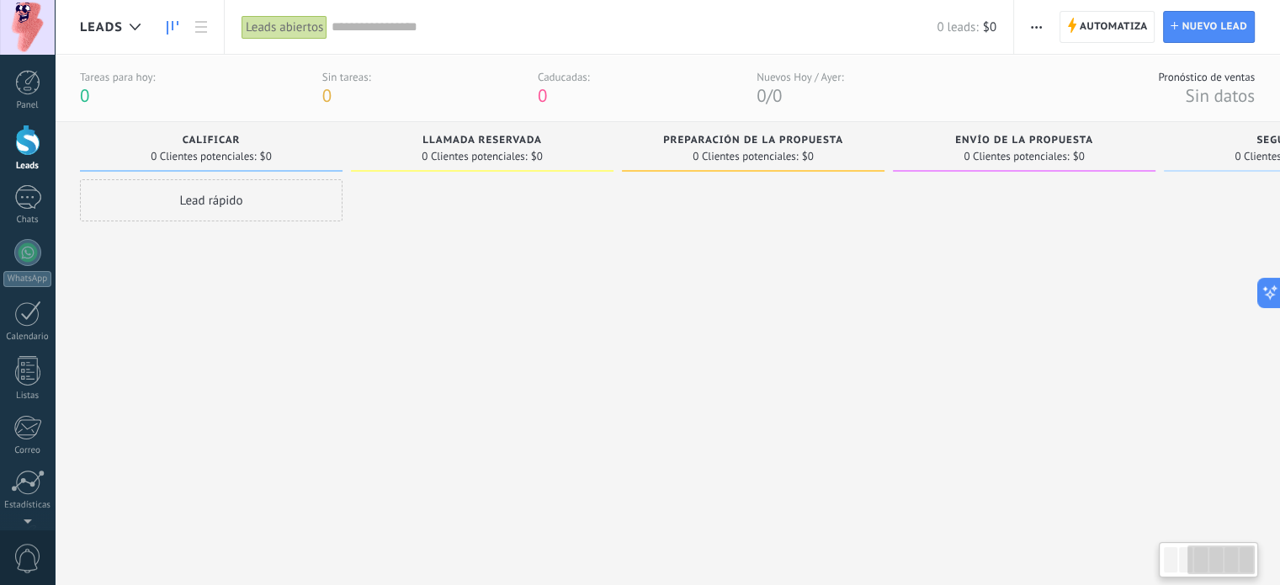
drag, startPoint x: 996, startPoint y: 204, endPoint x: 1225, endPoint y: 224, distance: 229.7
click at [1225, 224] on div "Lamentablemente, no hay leads con estos parámetros. Mostrar todo Leads Entrante…" at bounding box center [901, 333] width 1643 height 422
click at [246, 194] on div "Lead rápido" at bounding box center [211, 200] width 263 height 42
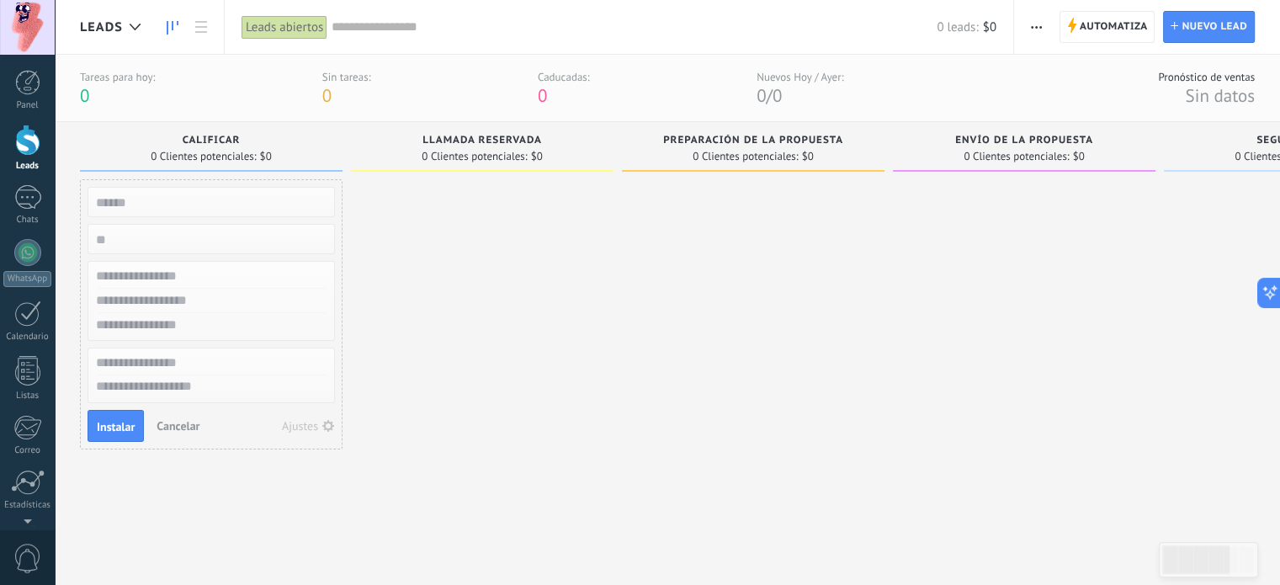
click at [205, 203] on input "text" at bounding box center [210, 202] width 246 height 24
type input "**********"
type input "******"
type input "**********"
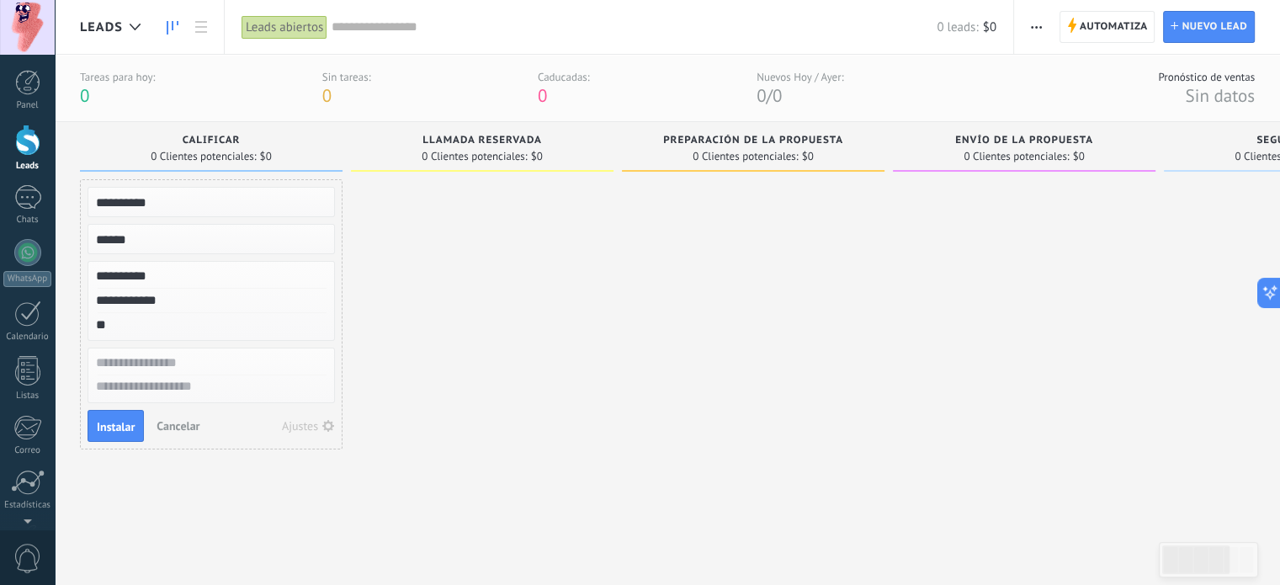
type input "*"
type input "**********"
type input "********"
type textarea "*"
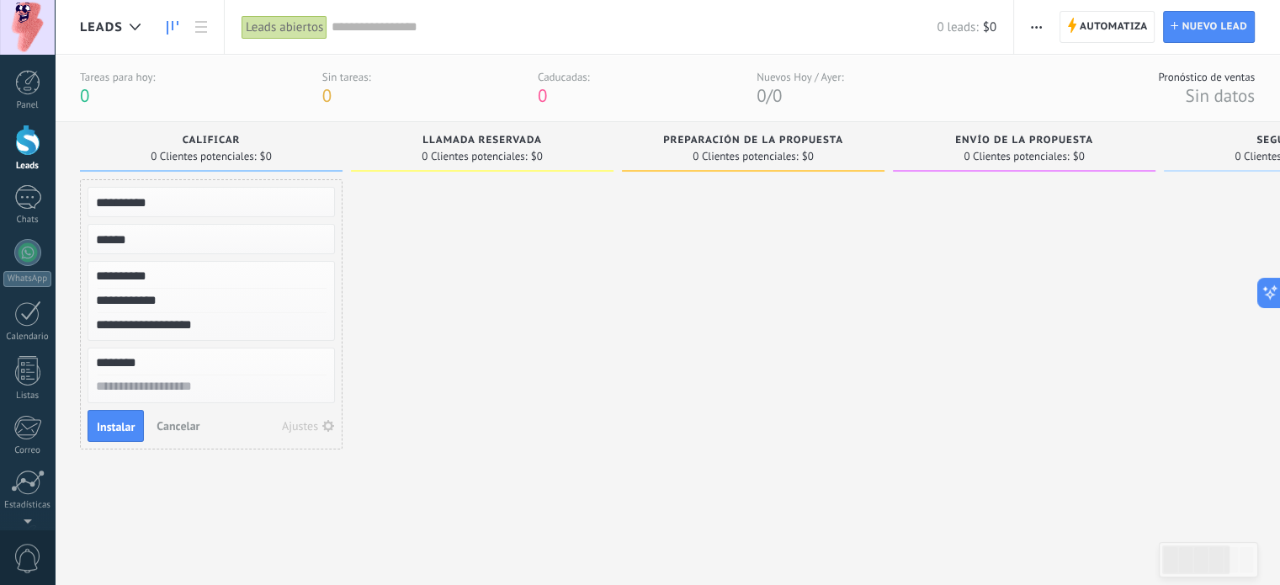
scroll to position [16, 0]
type textarea "**********"
type textarea "*"
type textarea "**"
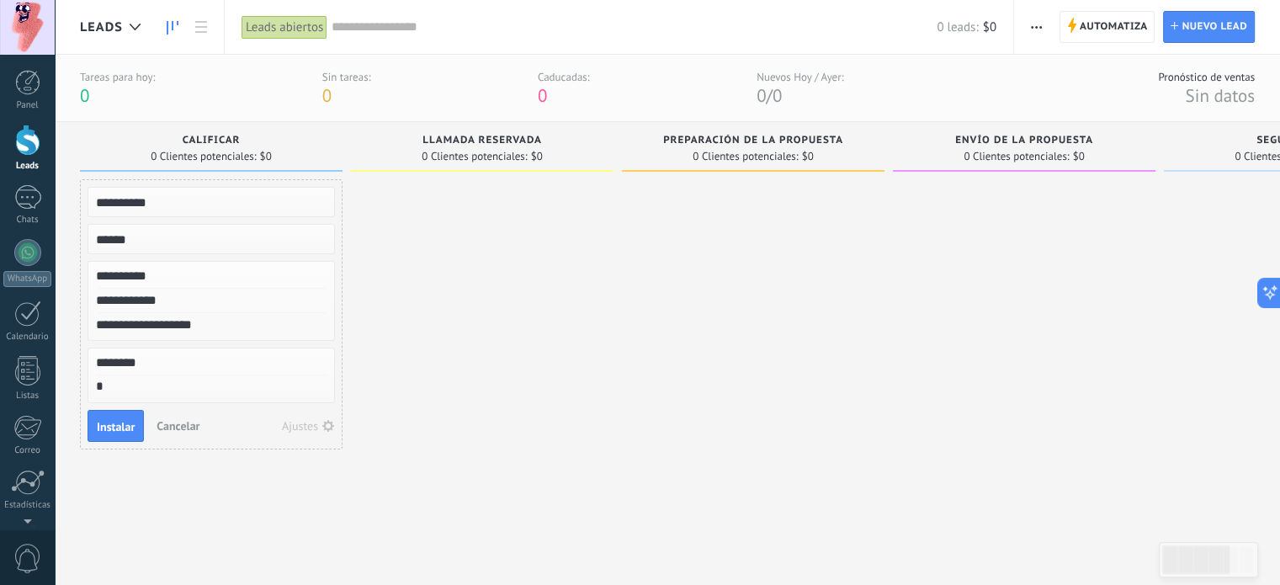
type textarea "**"
type textarea "***"
type textarea "****"
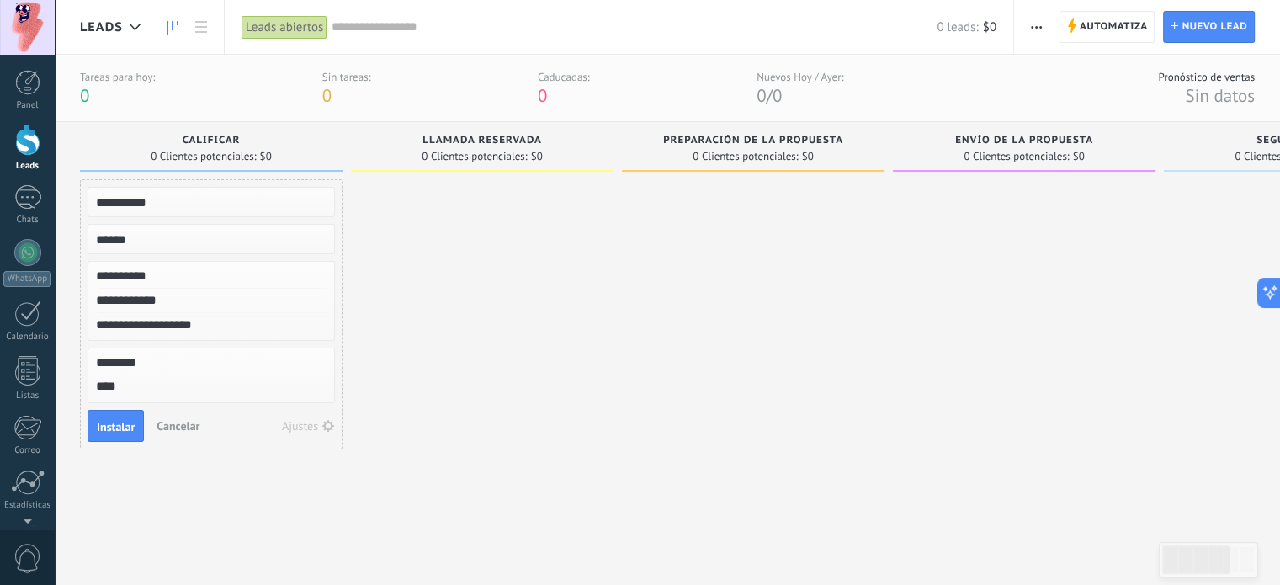
type textarea "****"
type textarea "******"
type textarea "*******"
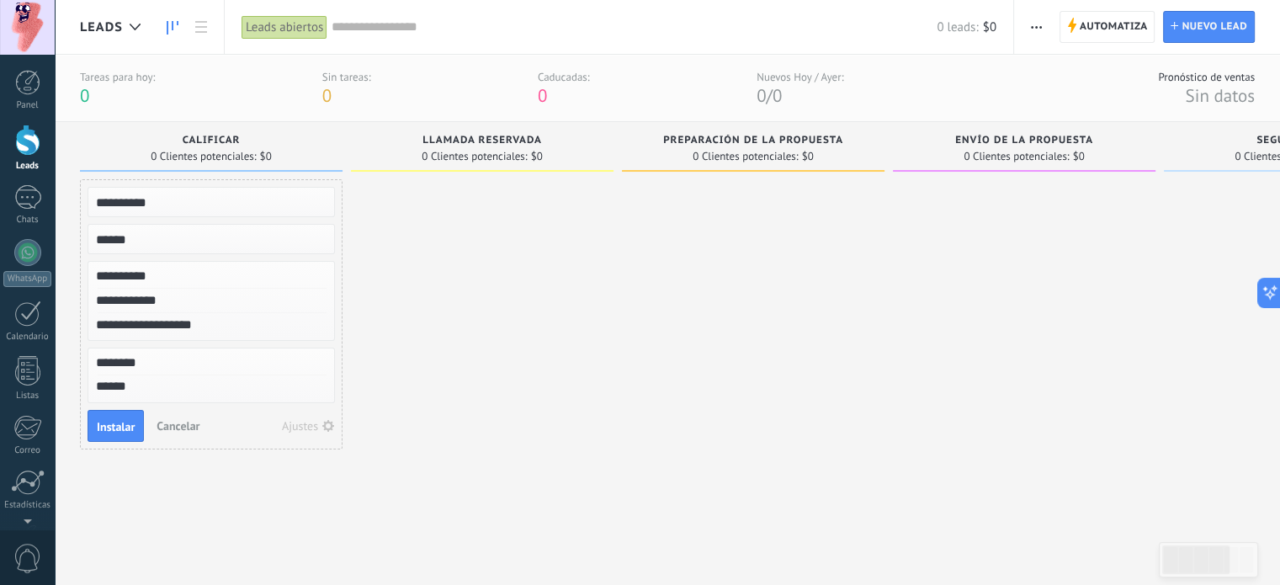
type textarea "*******"
type textarea "********"
type textarea "*********"
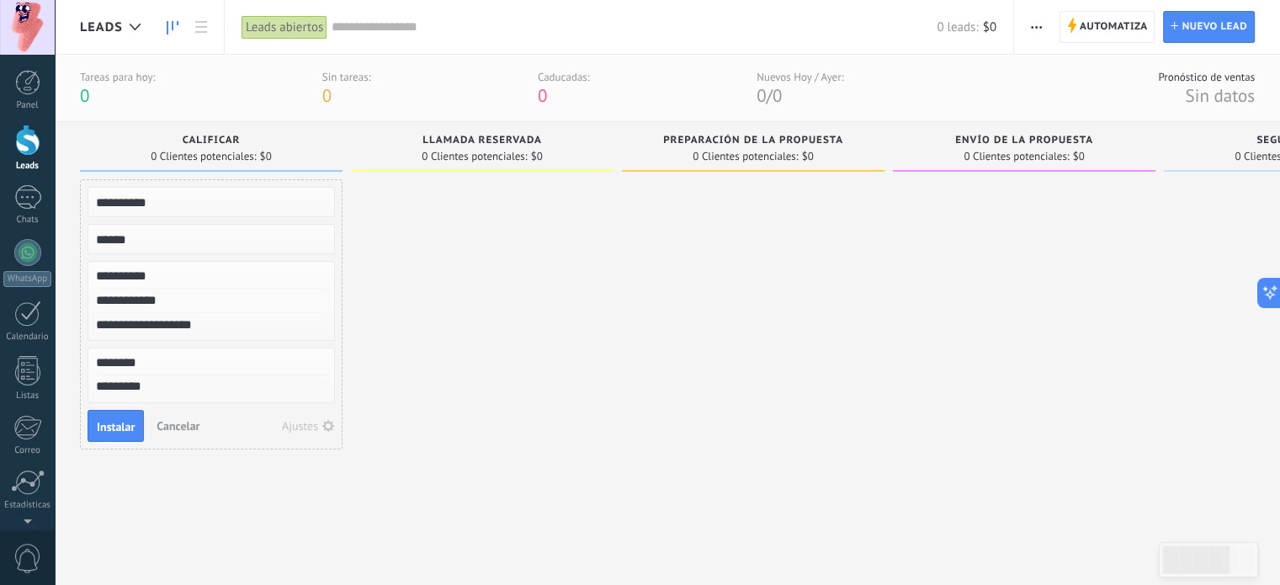
type textarea "**********"
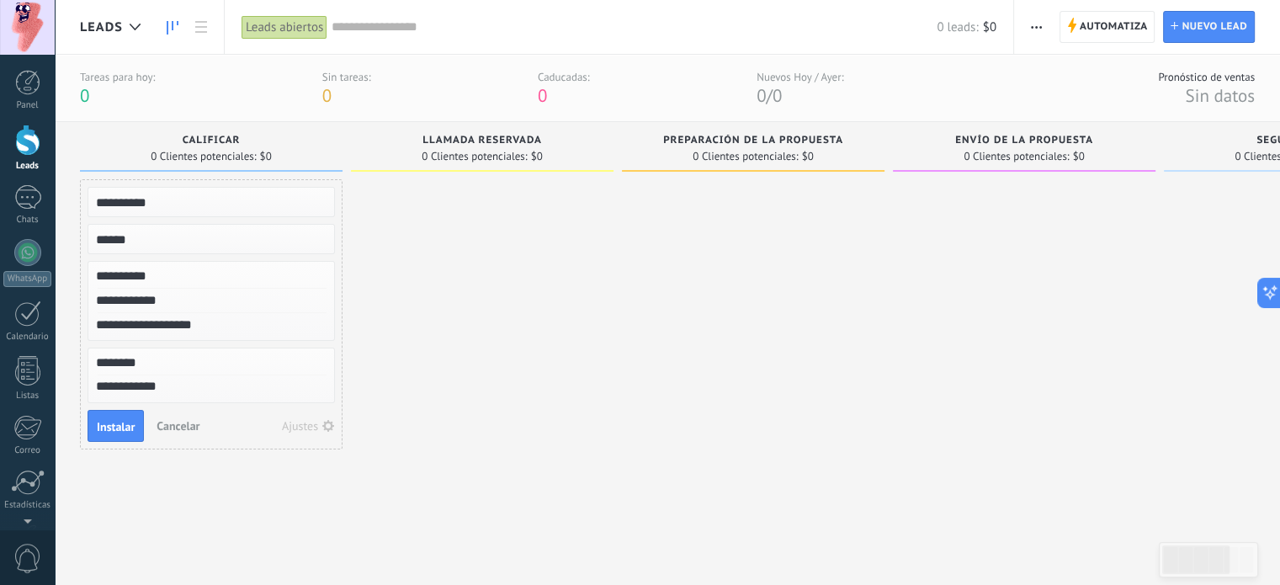
type textarea "**********"
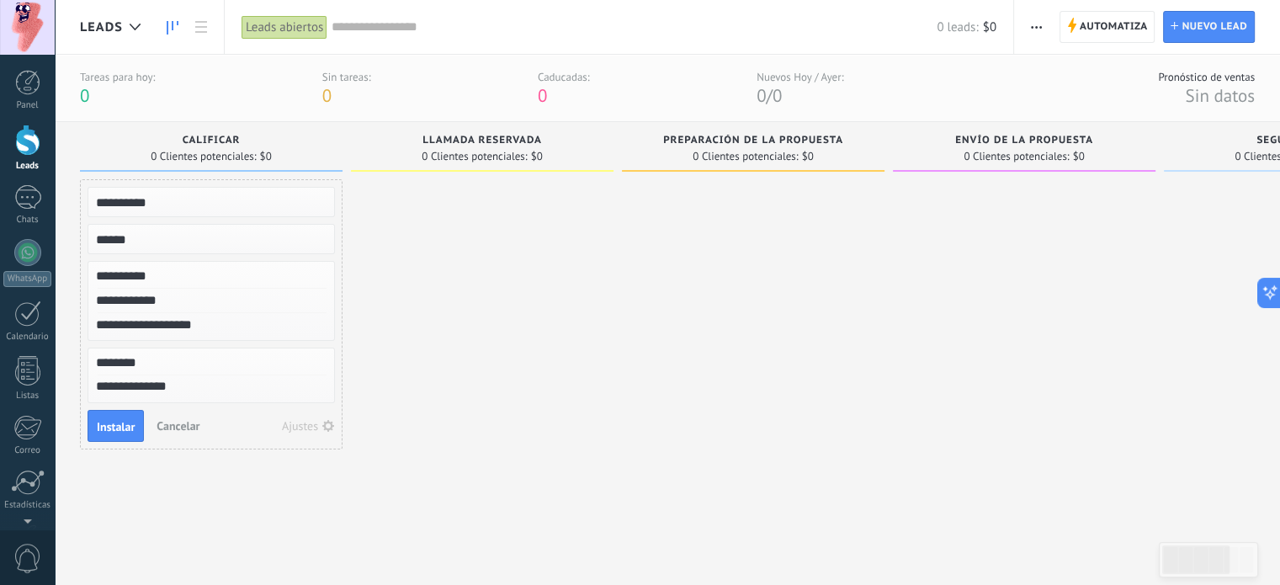
type textarea "**********"
click at [114, 422] on span "Instalar" at bounding box center [116, 427] width 38 height 12
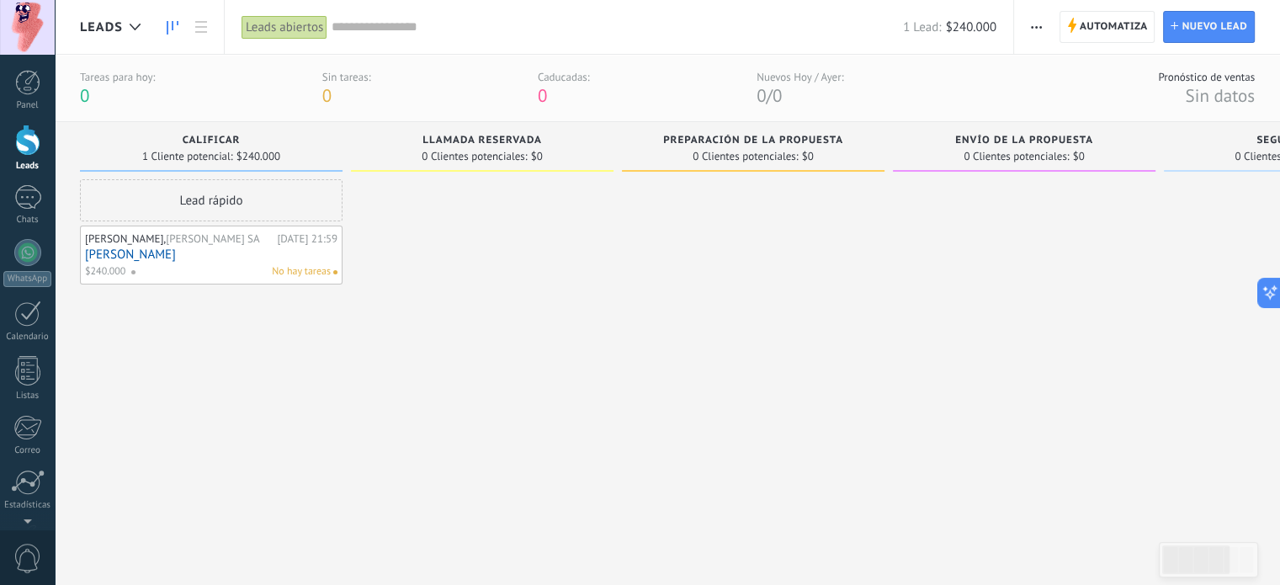
click at [218, 243] on div "[PERSON_NAME], [PERSON_NAME] SA" at bounding box center [179, 238] width 188 height 13
click at [215, 258] on link "[PERSON_NAME]" at bounding box center [211, 254] width 252 height 14
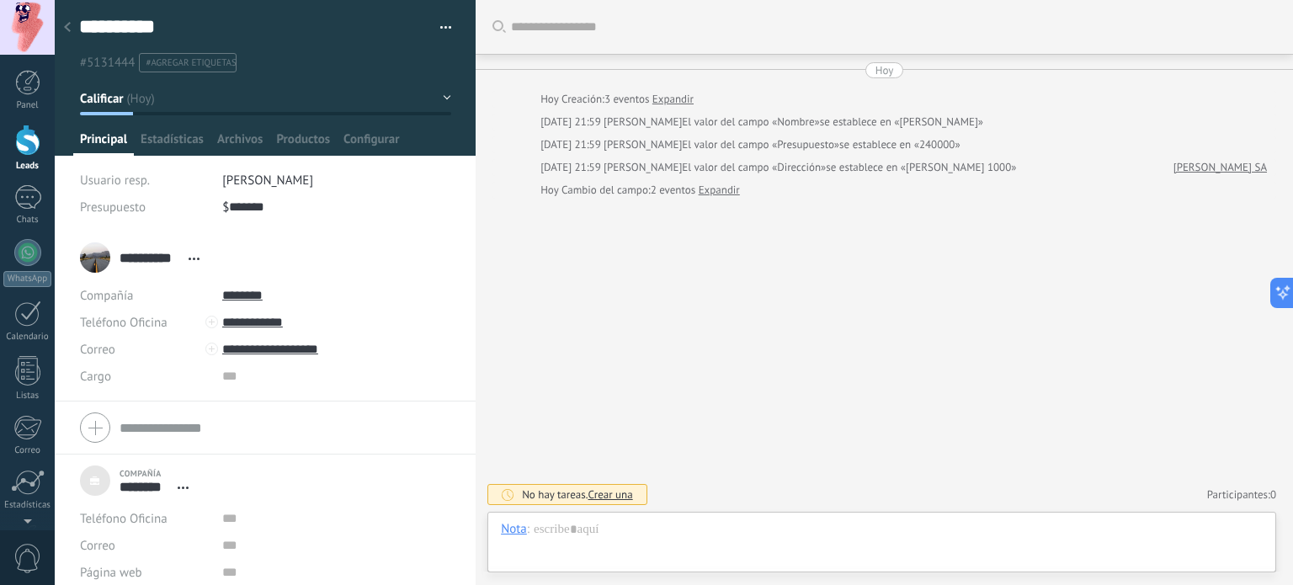
click at [77, 30] on div at bounding box center [68, 28] width 24 height 33
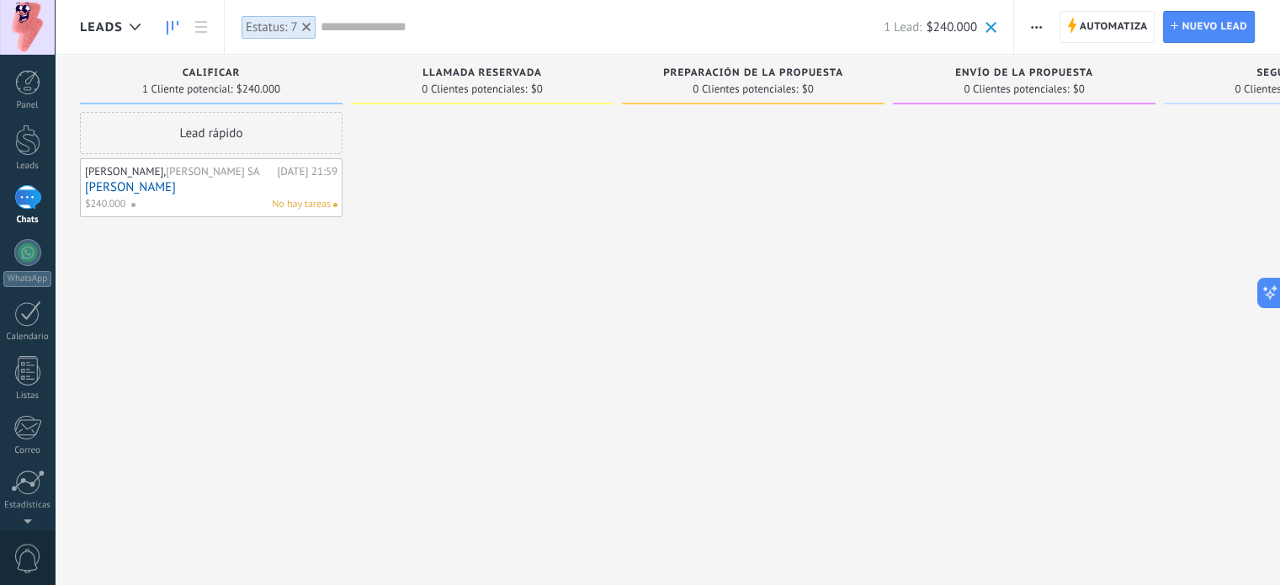
click at [200, 134] on div "Lead rápido" at bounding box center [211, 133] width 263 height 42
click at [236, 125] on div "Lead rápido" at bounding box center [211, 133] width 263 height 42
click at [202, 135] on div "Lead rápido" at bounding box center [211, 133] width 263 height 42
click at [332, 435] on div "Lead rápido [PERSON_NAME], [PERSON_NAME] SA [DATE] 21:59 [PERSON_NAME] $240.000…" at bounding box center [211, 294] width 263 height 365
drag, startPoint x: 165, startPoint y: 173, endPoint x: 454, endPoint y: 127, distance: 292.2
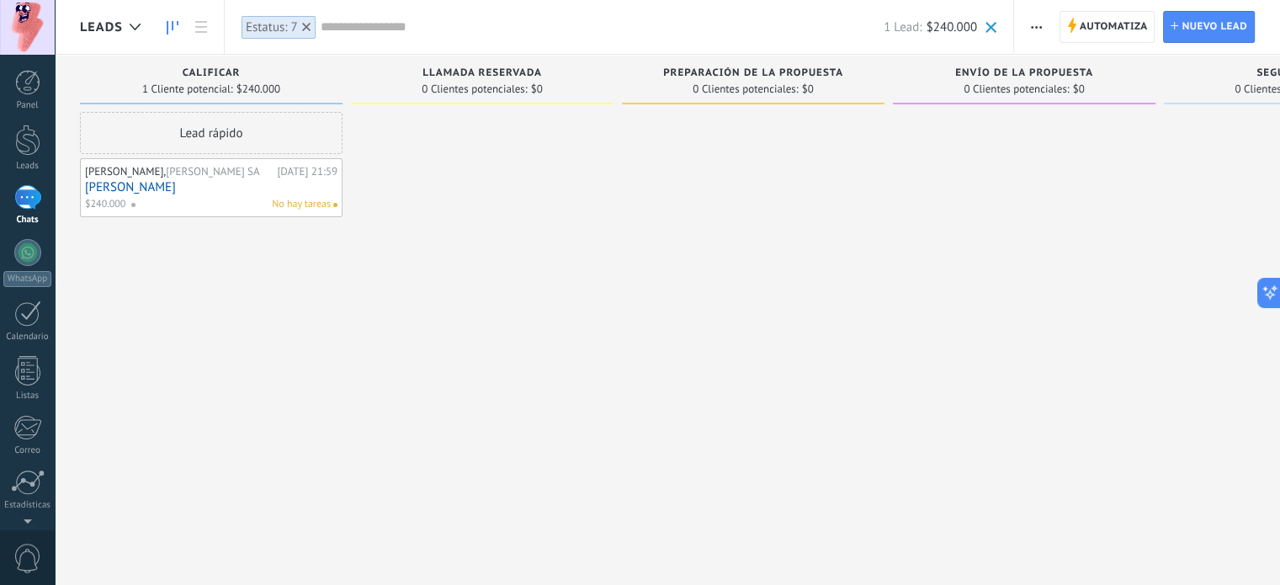
click at [454, 127] on div "Lamentablemente, no hay leads con estos parámetros. Mostrar todo Leads Entrante…" at bounding box center [901, 266] width 1643 height 422
click at [307, 28] on use at bounding box center [306, 27] width 8 height 8
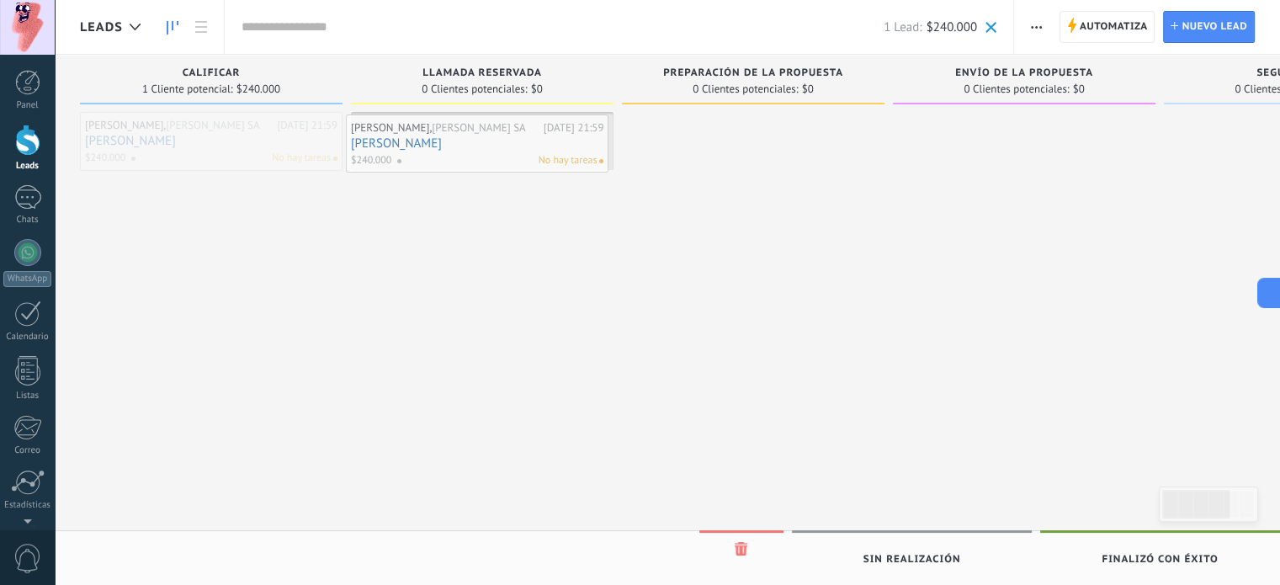
drag, startPoint x: 182, startPoint y: 130, endPoint x: 448, endPoint y: 132, distance: 265.9
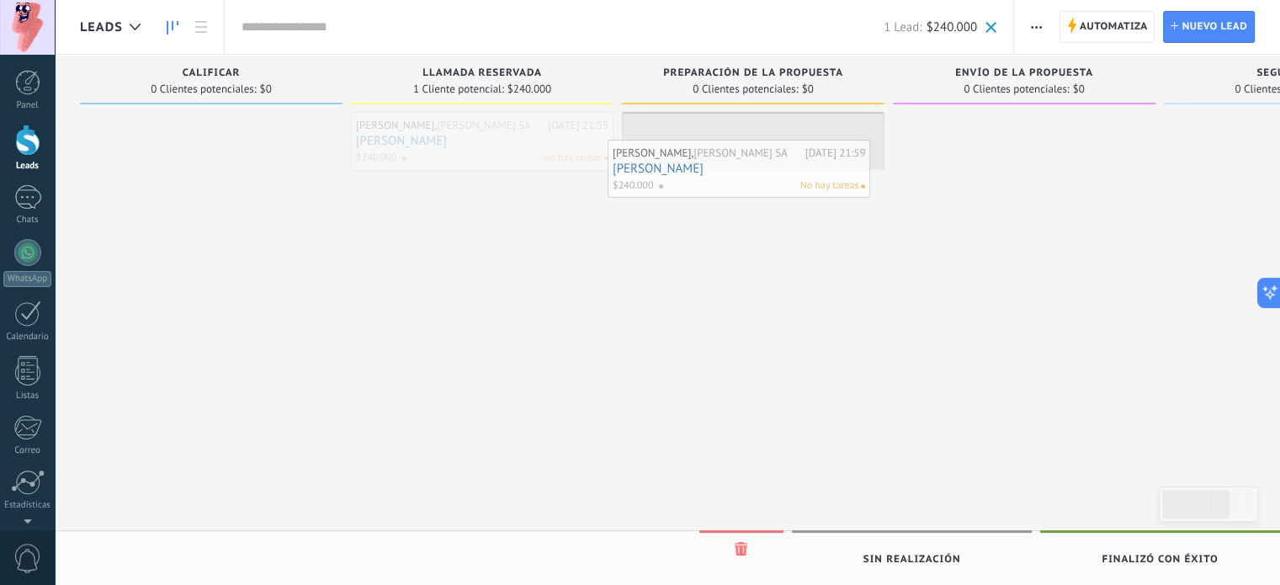
drag, startPoint x: 451, startPoint y: 129, endPoint x: 708, endPoint y: 157, distance: 258.2
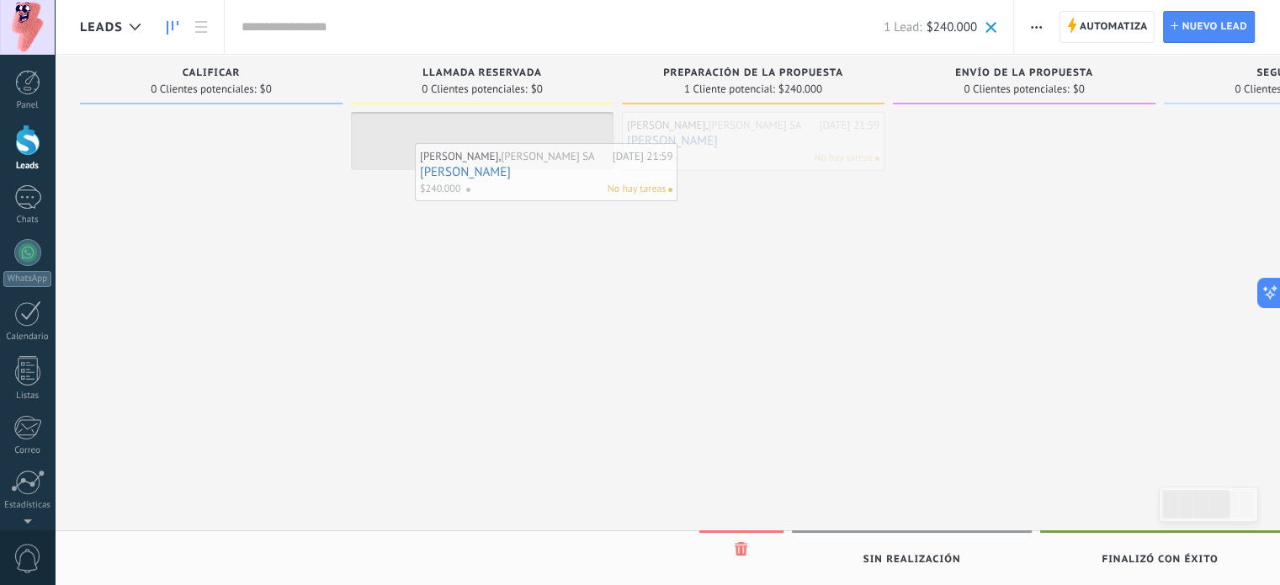
drag, startPoint x: 714, startPoint y: 135, endPoint x: 507, endPoint y: 167, distance: 209.3
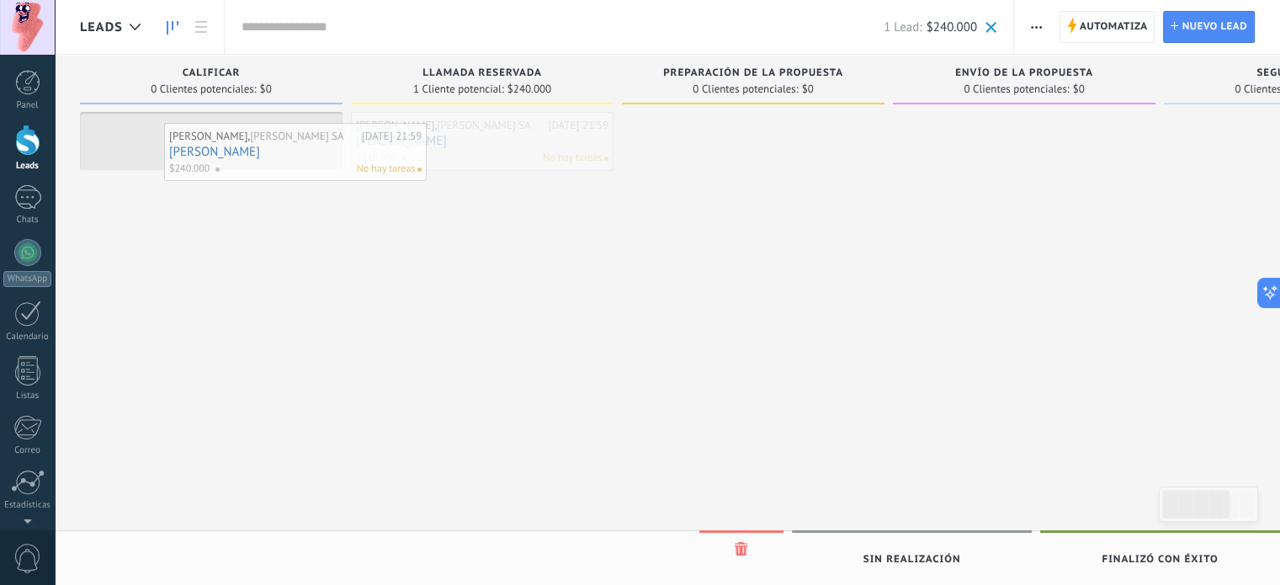
drag, startPoint x: 461, startPoint y: 129, endPoint x: 259, endPoint y: 137, distance: 202.1
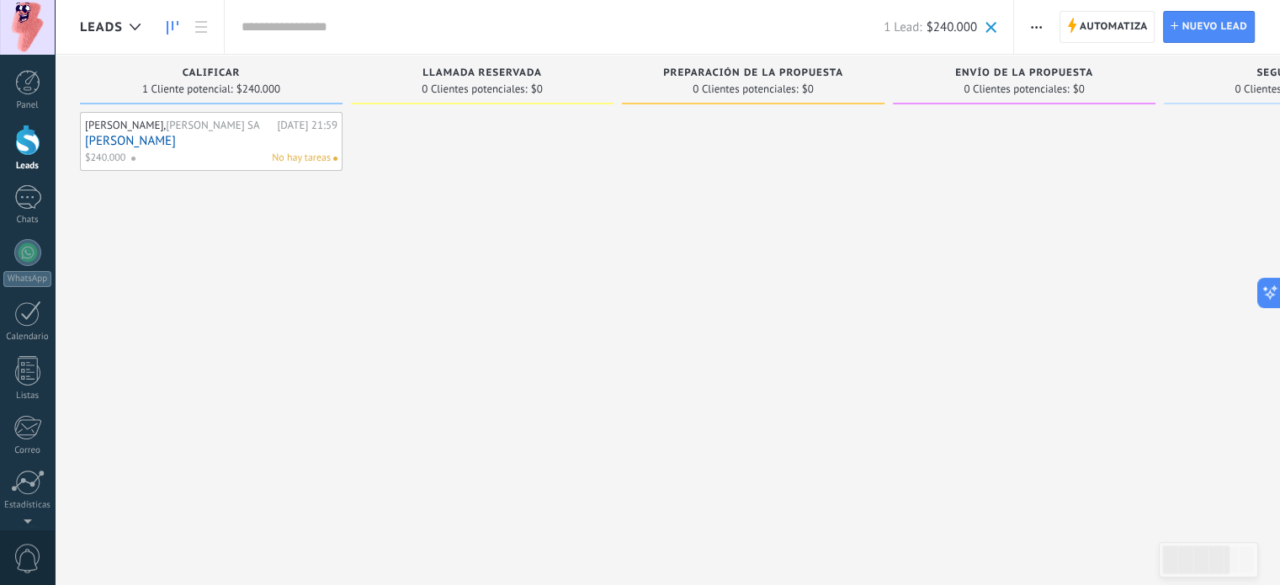
click at [221, 131] on div "[PERSON_NAME], [PERSON_NAME] SA [DATE] 21:59 [PERSON_NAME] $240.000 No hay tare…" at bounding box center [211, 141] width 252 height 49
click at [209, 146] on link "[PERSON_NAME]" at bounding box center [211, 141] width 252 height 14
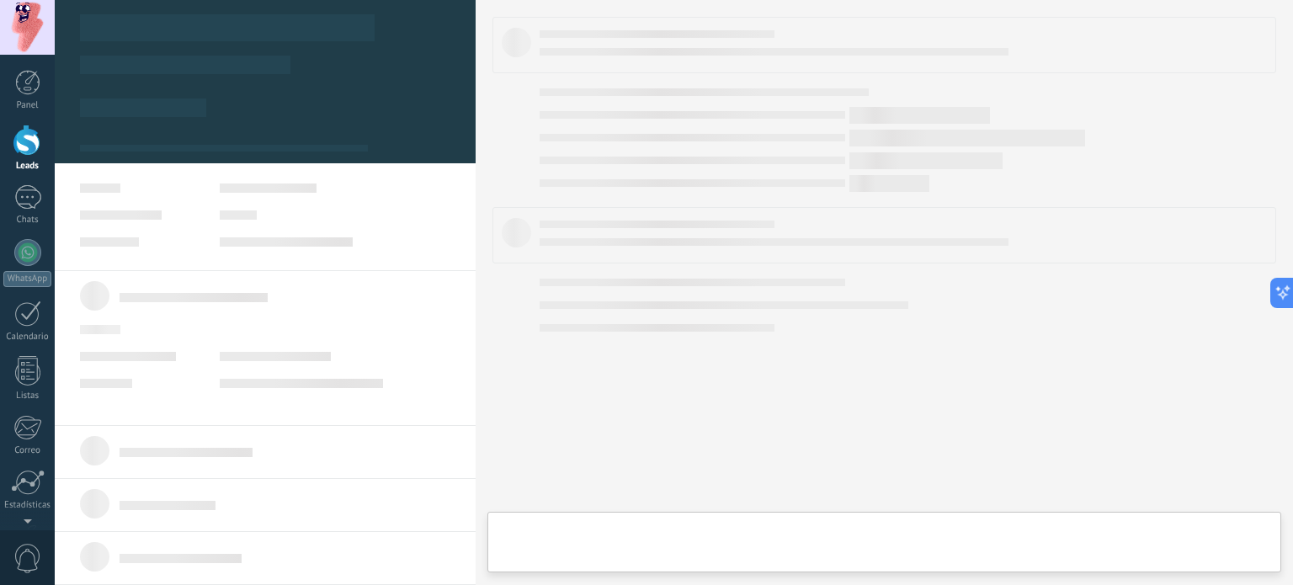
type textarea "**********"
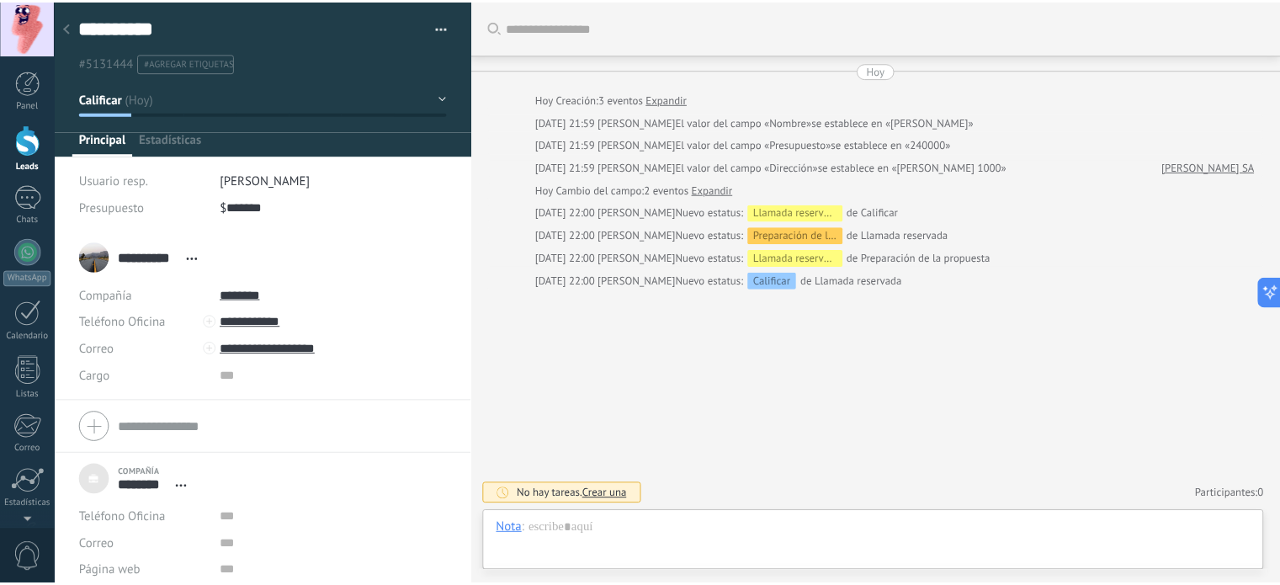
scroll to position [17, 0]
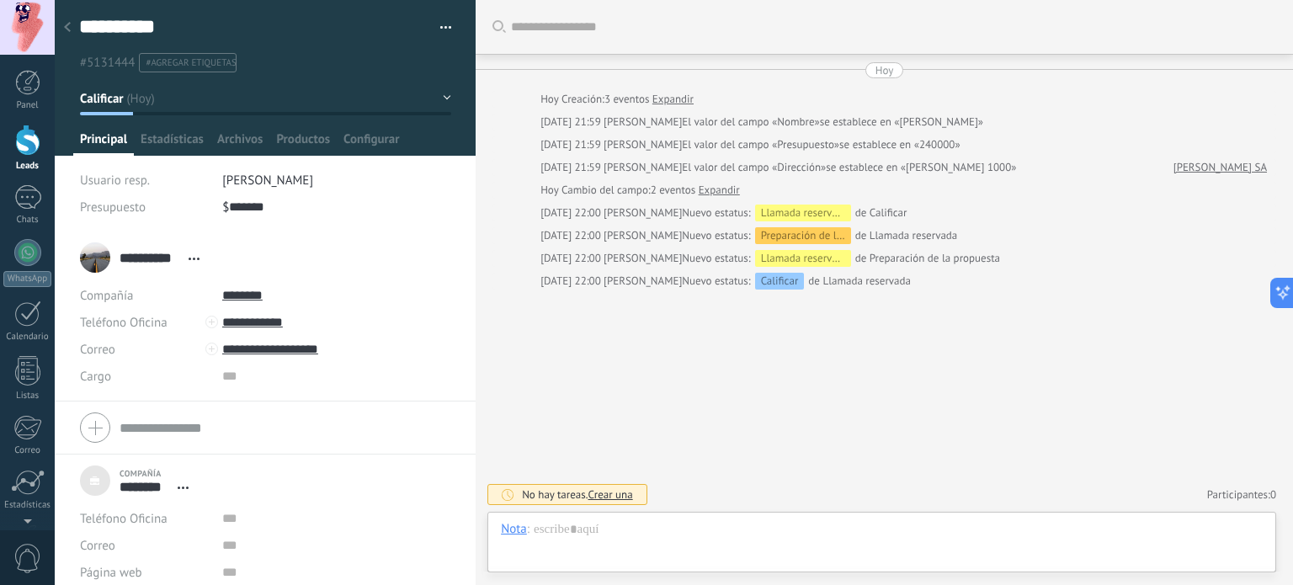
click at [65, 25] on icon at bounding box center [67, 27] width 7 height 10
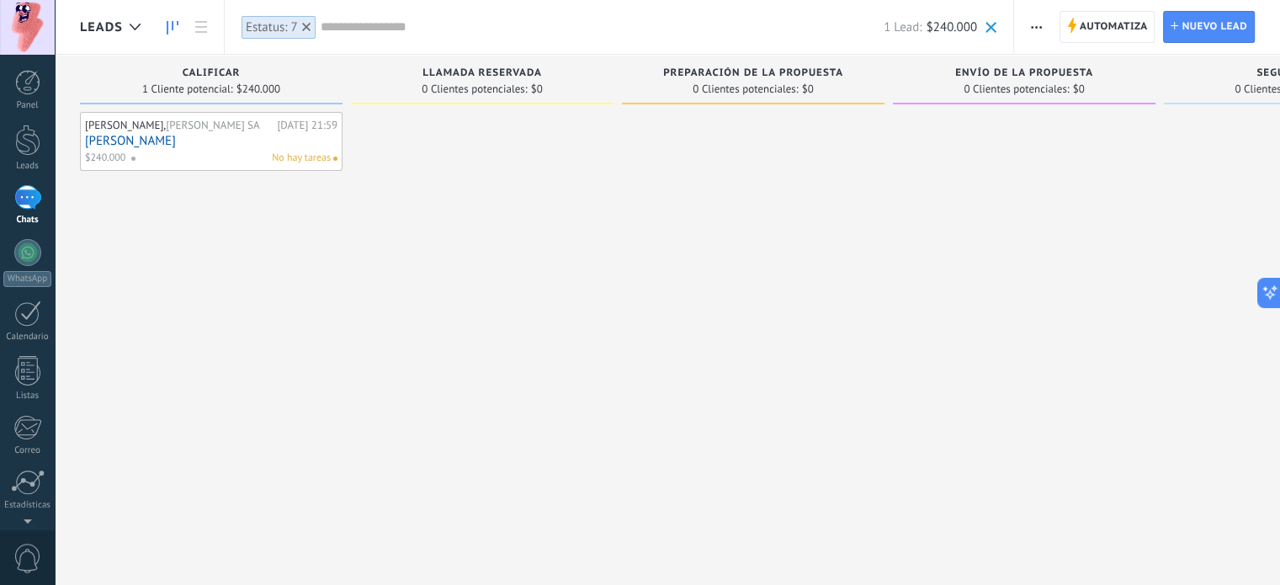
click at [306, 26] on use at bounding box center [306, 27] width 8 height 8
drag, startPoint x: 218, startPoint y: 130, endPoint x: 165, endPoint y: 231, distance: 114.1
click at [165, 231] on div "[PERSON_NAME], [PERSON_NAME] SA [DATE] 21:59 [PERSON_NAME] $240.000 No hay tare…" at bounding box center [211, 294] width 263 height 365
click at [340, 224] on div "[PERSON_NAME], [PERSON_NAME] SA [DATE] 21:59 [PERSON_NAME] $240.000 No hay tare…" at bounding box center [211, 294] width 263 height 365
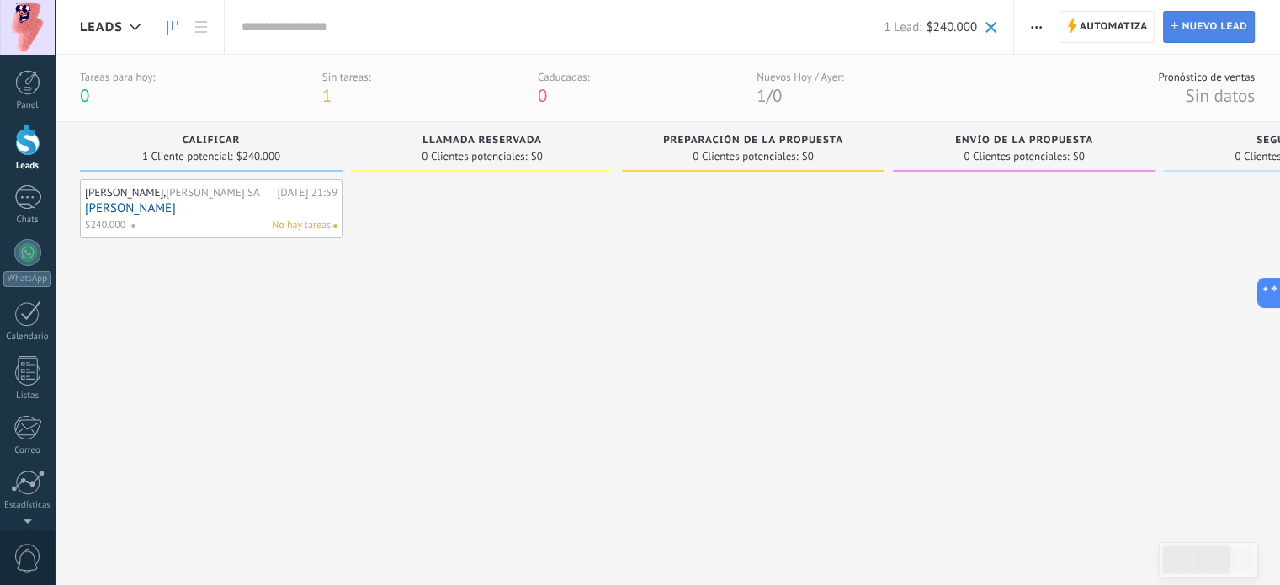
click at [1239, 24] on span "Nuevo lead" at bounding box center [1215, 27] width 66 height 30
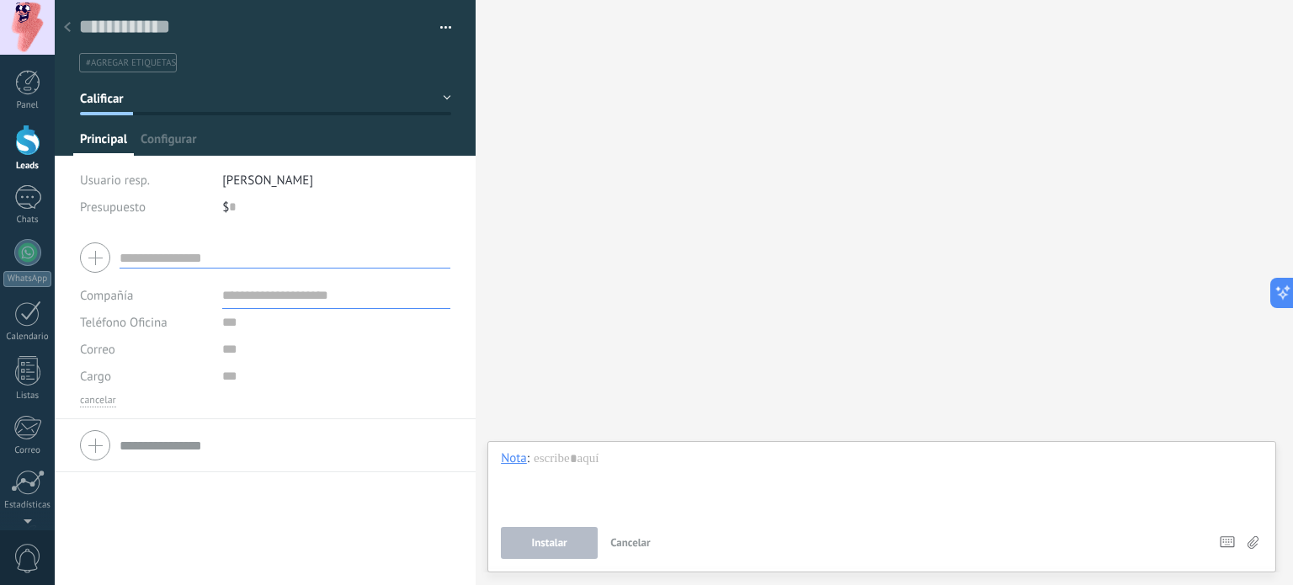
click at [68, 22] on div at bounding box center [68, 28] width 24 height 33
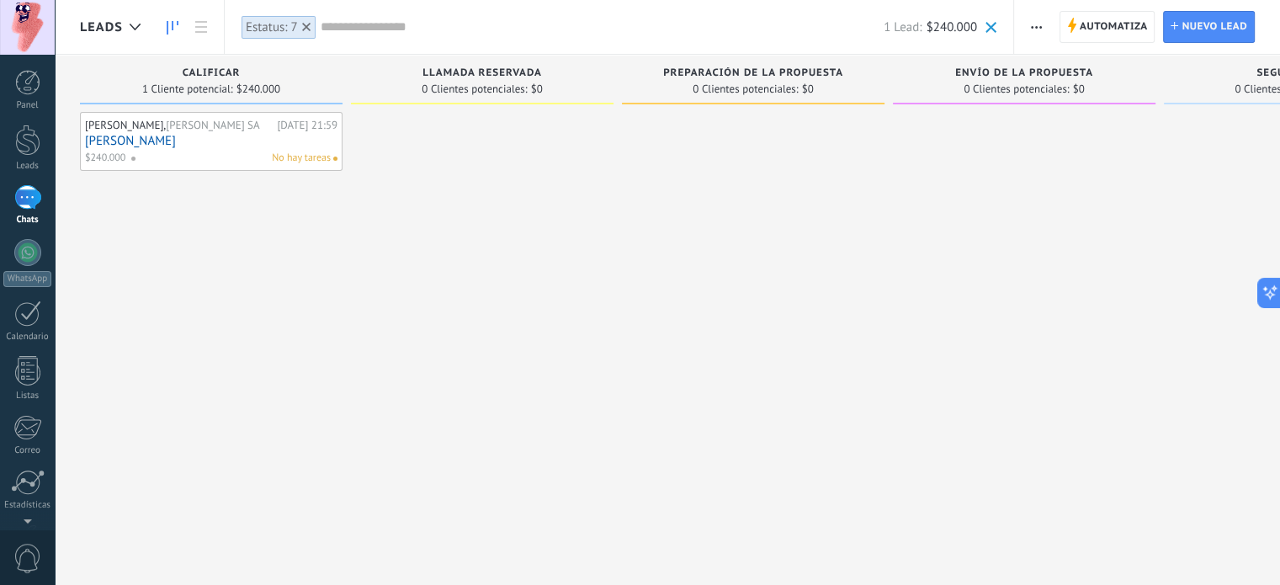
click at [171, 201] on div "[PERSON_NAME], [PERSON_NAME] SA [DATE] 21:59 [PERSON_NAME] $240.000 No hay tare…" at bounding box center [211, 294] width 263 height 365
drag, startPoint x: 176, startPoint y: 218, endPoint x: 257, endPoint y: 286, distance: 105.7
click at [257, 286] on div "[PERSON_NAME], [PERSON_NAME] SA [DATE] 21:59 [PERSON_NAME] $240.000 No hay tare…" at bounding box center [211, 294] width 263 height 365
drag, startPoint x: 195, startPoint y: 127, endPoint x: 467, endPoint y: 113, distance: 272.2
click at [467, 113] on div "Leads Entrantes Solicitudes: 0 0 0 0 0 0 0 0 0 Calificar 1 Cliente potencial: $…" at bounding box center [901, 266] width 1643 height 422
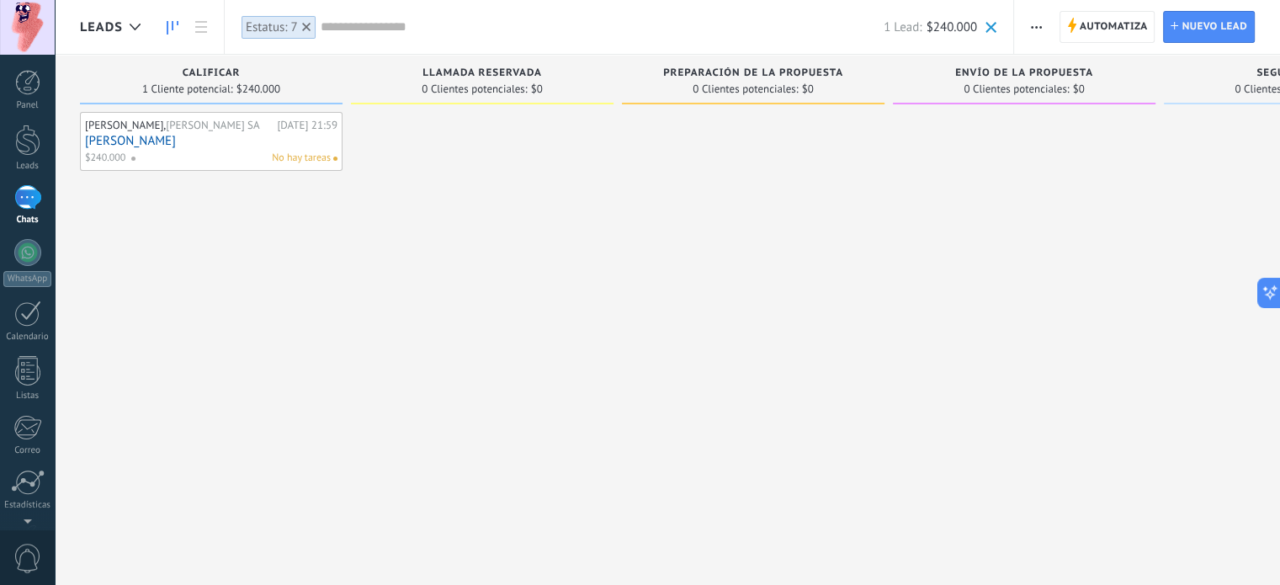
drag, startPoint x: 261, startPoint y: 127, endPoint x: 419, endPoint y: 143, distance: 159.0
click at [454, 141] on div "Leads Entrantes Solicitudes: 0 0 0 0 0 0 0 0 0 Calificar 1 Cliente potencial: $…" at bounding box center [901, 266] width 1643 height 422
click at [310, 24] on div at bounding box center [306, 26] width 15 height 15
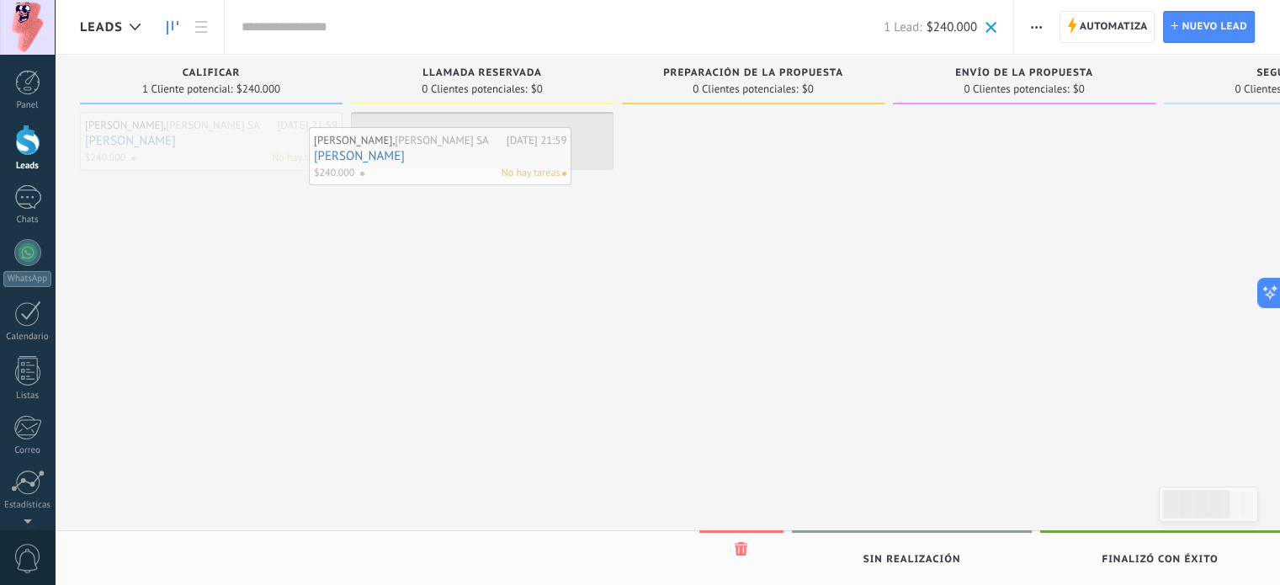
drag, startPoint x: 233, startPoint y: 151, endPoint x: 462, endPoint y: 166, distance: 229.4
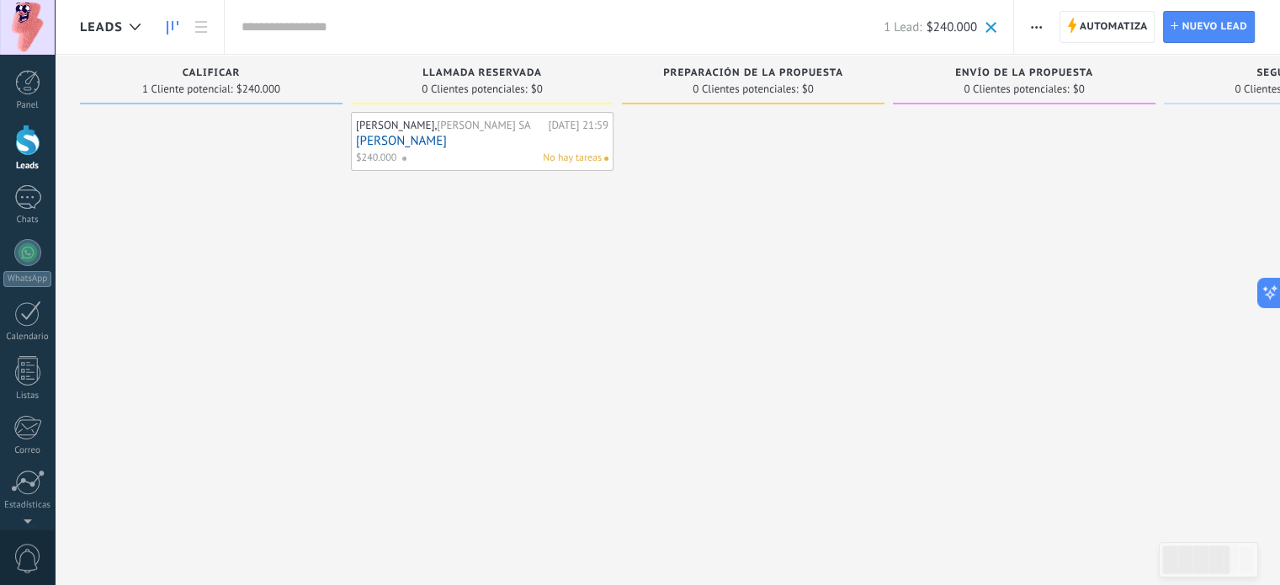
click at [213, 132] on div at bounding box center [211, 294] width 263 height 365
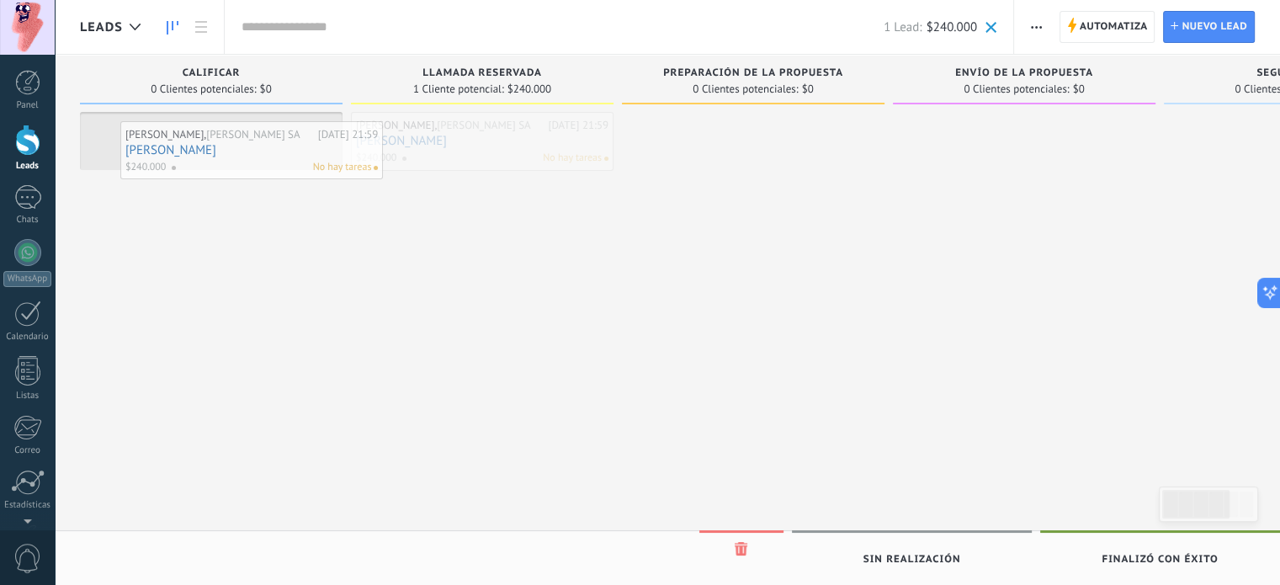
drag, startPoint x: 463, startPoint y: 150, endPoint x: 232, endPoint y: 159, distance: 230.8
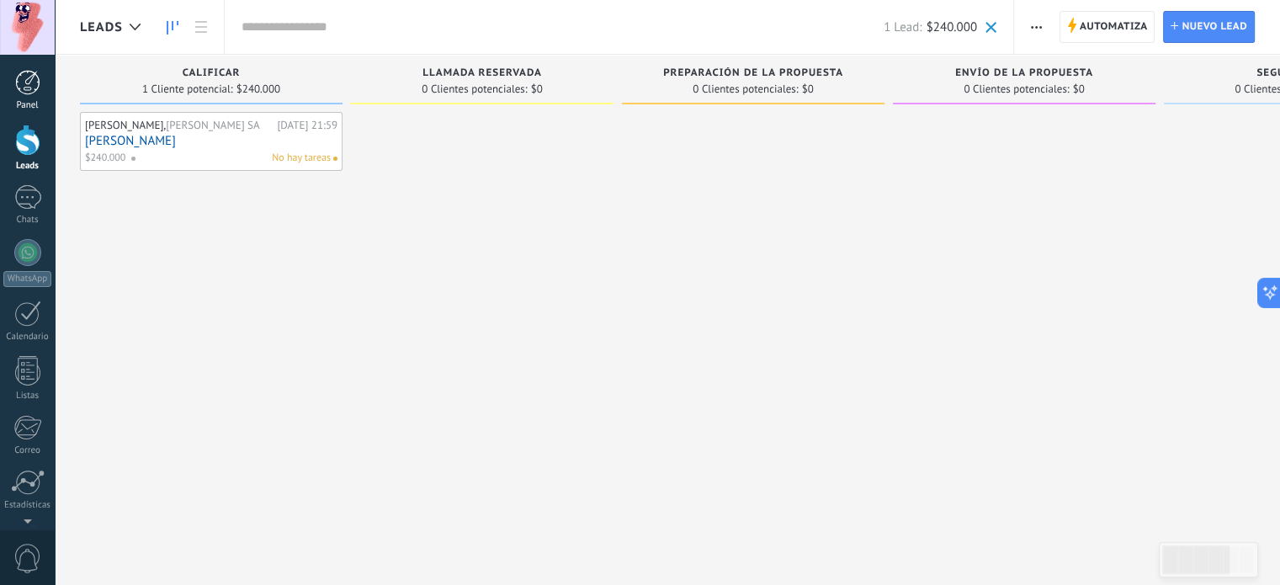
click at [29, 88] on div at bounding box center [27, 82] width 25 height 25
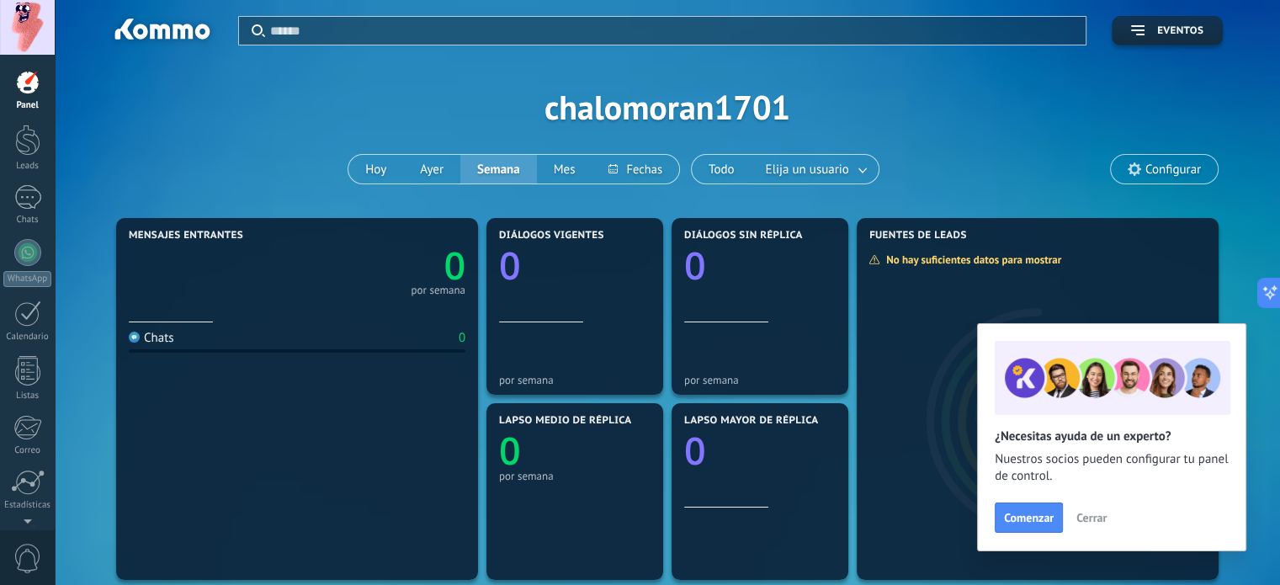
click at [1084, 517] on span "Cerrar" at bounding box center [1091, 518] width 30 height 12
